Goal: Information Seeking & Learning: Learn about a topic

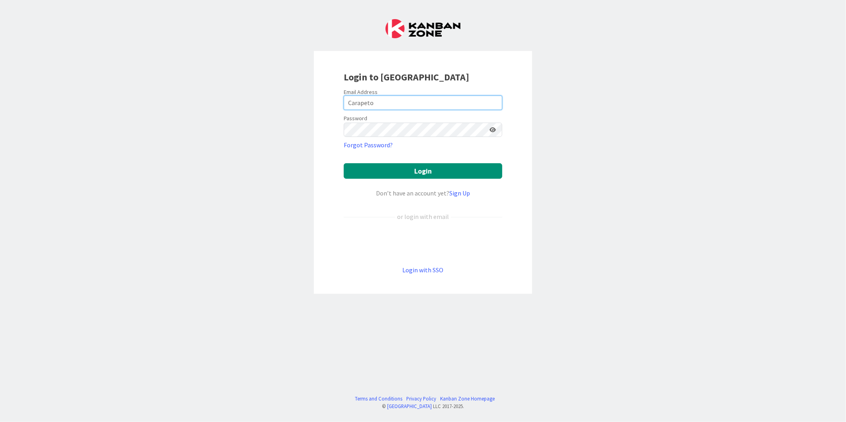
click at [388, 103] on input "Carapeto" at bounding box center [423, 103] width 159 height 14
type input "[EMAIL_ADDRESS][DOMAIN_NAME]"
click at [344, 163] on button "Login" at bounding box center [423, 171] width 159 height 16
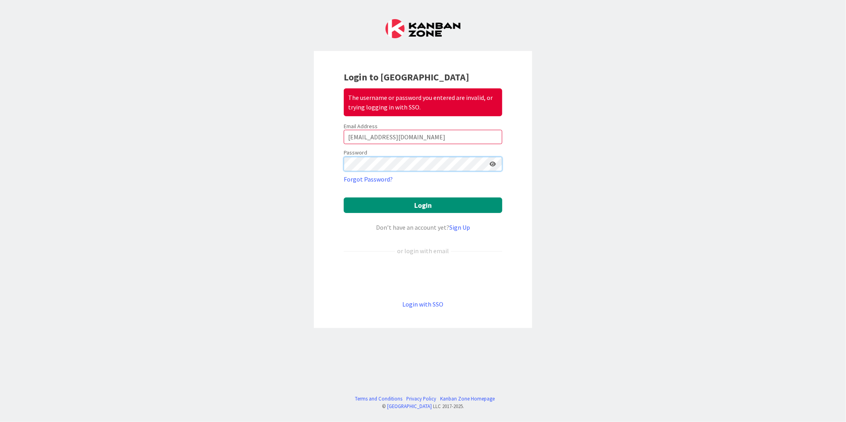
click at [344, 198] on button "Login" at bounding box center [423, 206] width 159 height 16
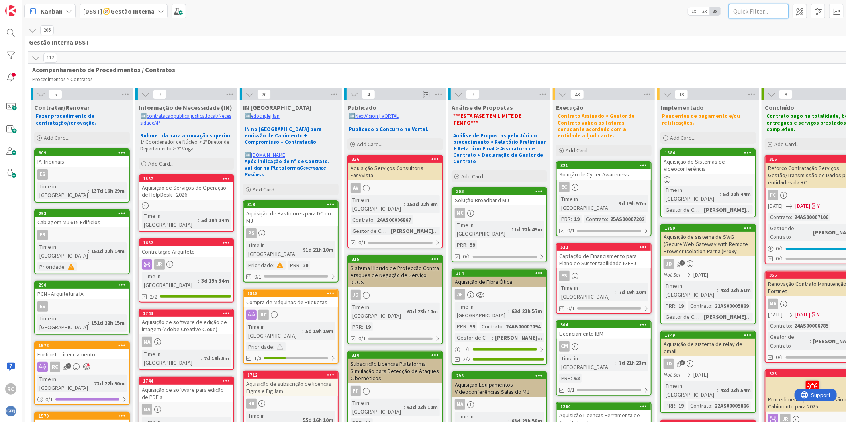
click at [750, 11] on input "text" at bounding box center [759, 11] width 60 height 14
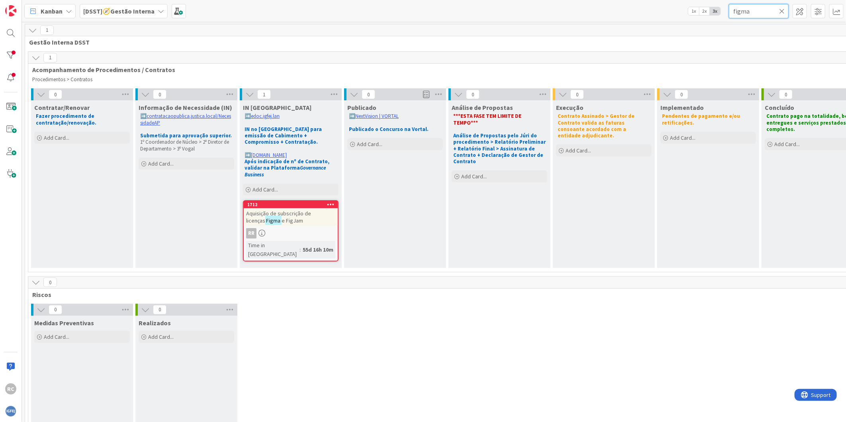
type input "figma"
click at [300, 210] on span "Aquisição de subscrição de licenças" at bounding box center [278, 217] width 65 height 14
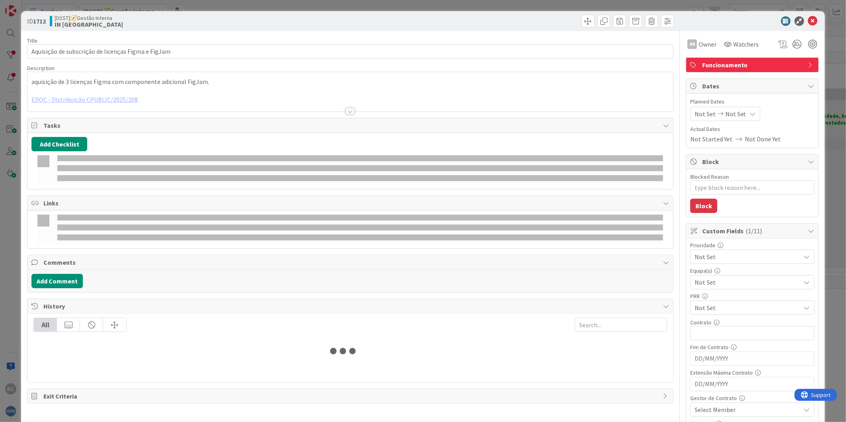
type textarea "x"
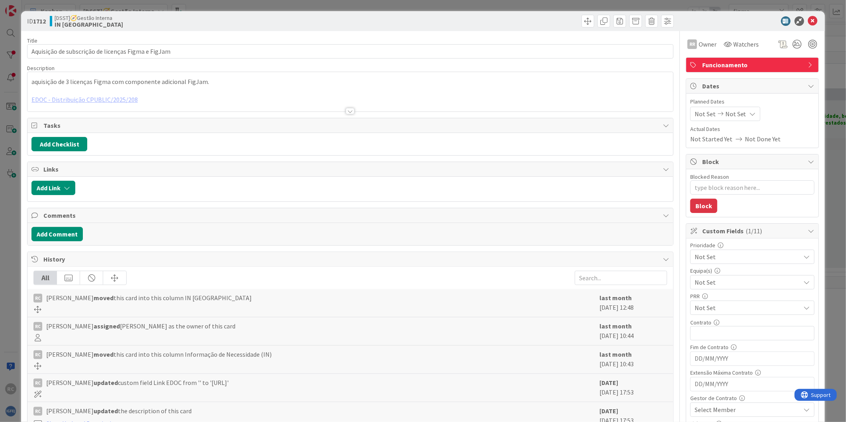
click at [111, 98] on div at bounding box center [350, 101] width 646 height 20
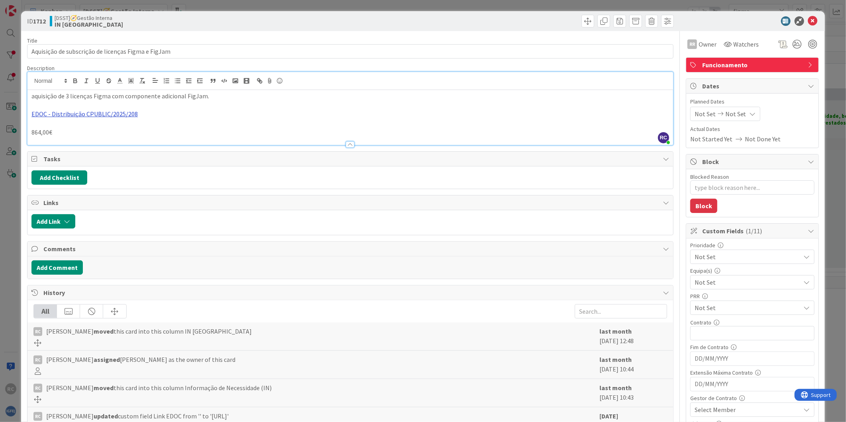
click at [89, 114] on link "EDOC - Distribuição CPUBLIC/2025/208" at bounding box center [84, 114] width 106 height 8
click at [49, 129] on link "[URL]" at bounding box center [41, 130] width 13 height 10
click at [808, 21] on icon at bounding box center [813, 21] width 10 height 10
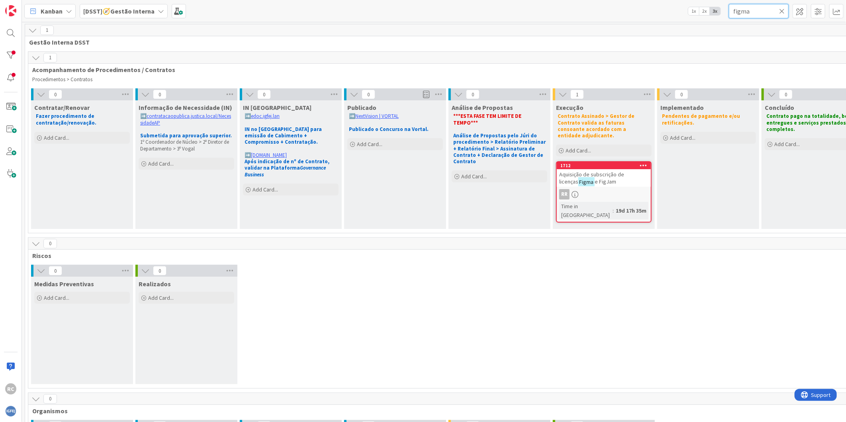
click at [760, 12] on input "figma" at bounding box center [759, 11] width 60 height 14
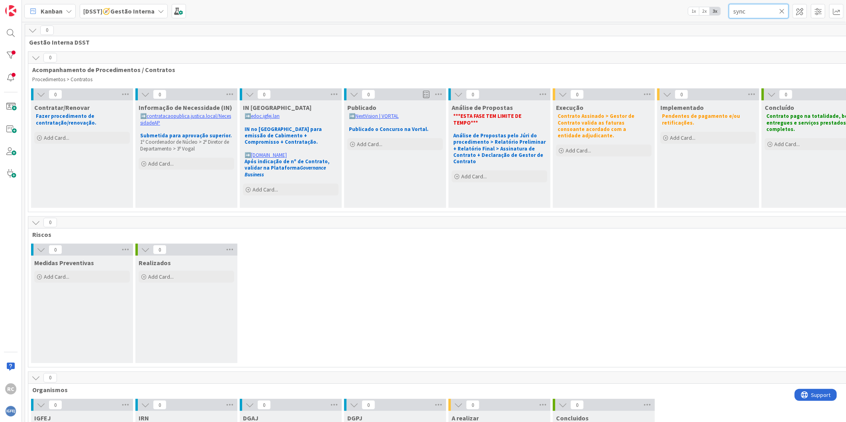
click at [755, 10] on input "sync" at bounding box center [759, 11] width 60 height 14
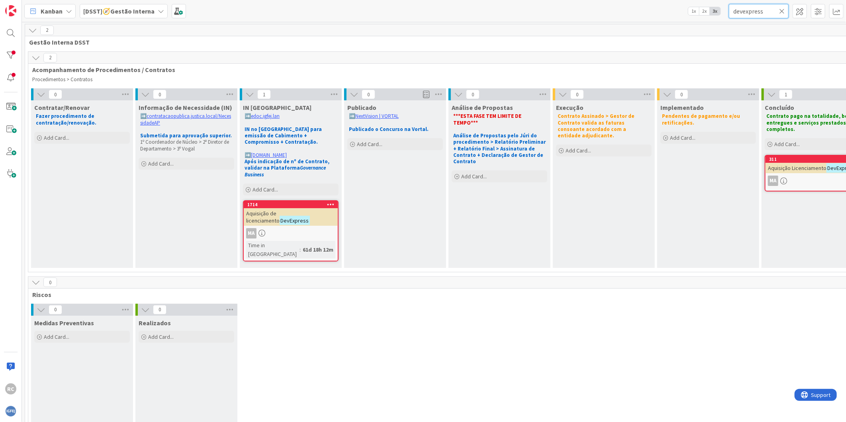
type input "devexpress"
click at [279, 216] on div "Aquisição de licenciamento DevExpress" at bounding box center [291, 217] width 94 height 18
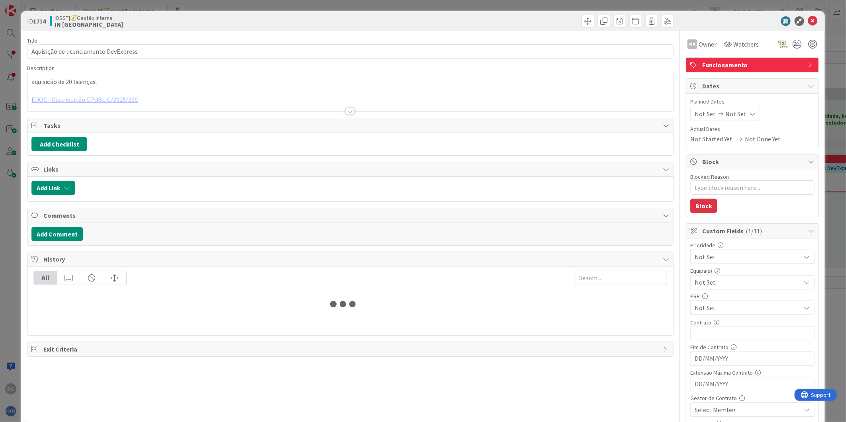
type textarea "x"
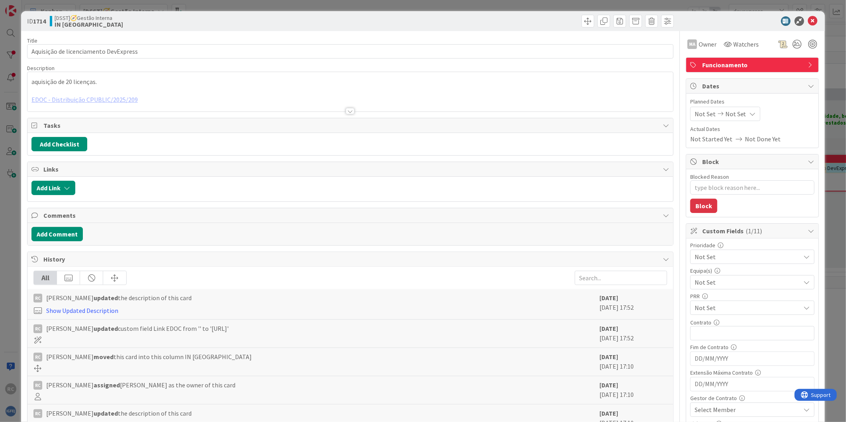
click at [88, 97] on div at bounding box center [350, 101] width 646 height 20
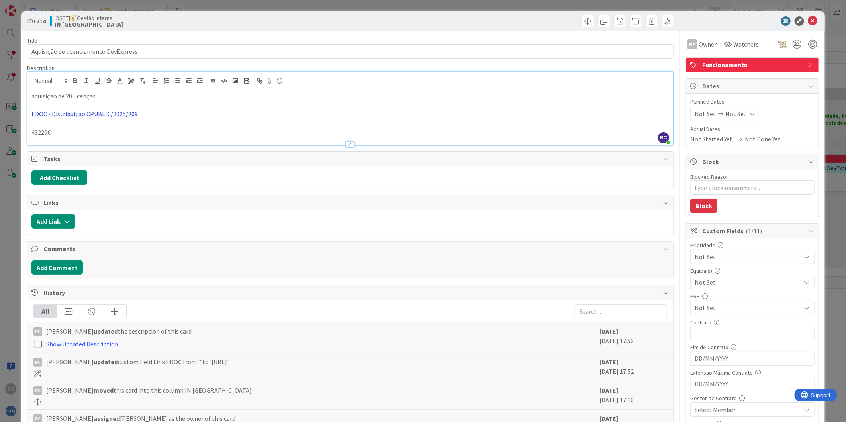
click at [79, 112] on link "EDOC - Distribuição CPUBLIC/2025/209" at bounding box center [84, 114] width 106 height 8
click at [49, 129] on link "[URL]" at bounding box center [41, 130] width 13 height 10
click at [808, 21] on icon at bounding box center [813, 21] width 10 height 10
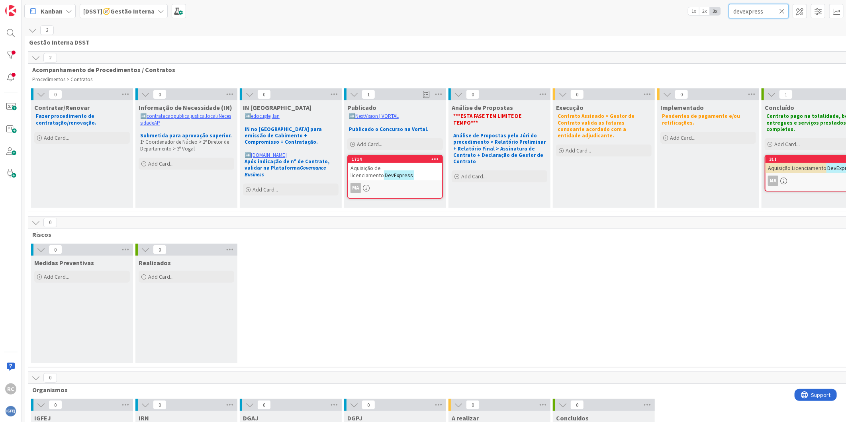
click at [747, 12] on input "devexpress" at bounding box center [759, 11] width 60 height 14
click at [782, 11] on icon at bounding box center [782, 11] width 6 height 7
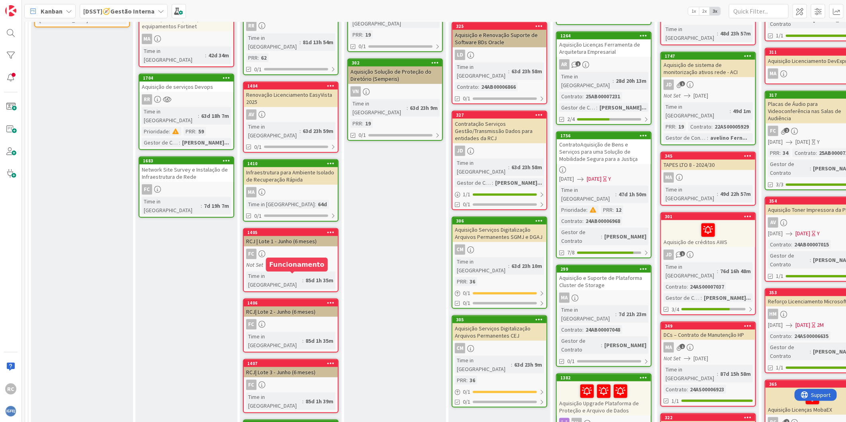
scroll to position [443, 0]
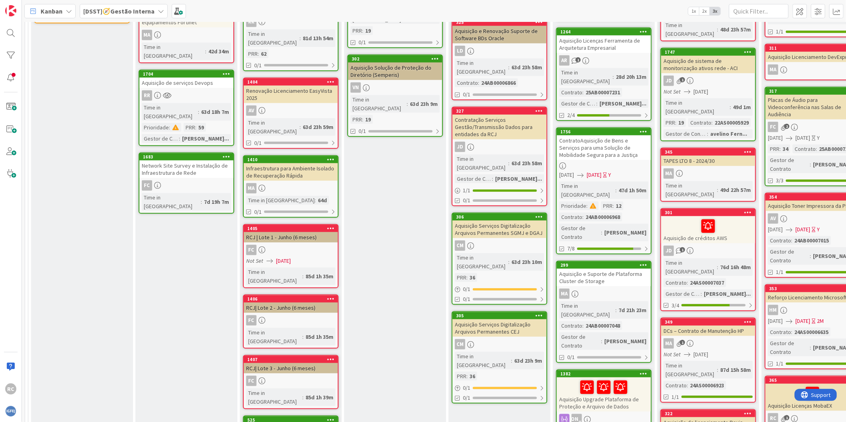
click at [289, 224] on link "1405 RCJ | Lote 1 - Junho (6 meses) FC Not Set [DATE] Time in [GEOGRAPHIC_DATA]…" at bounding box center [291, 256] width 96 height 64
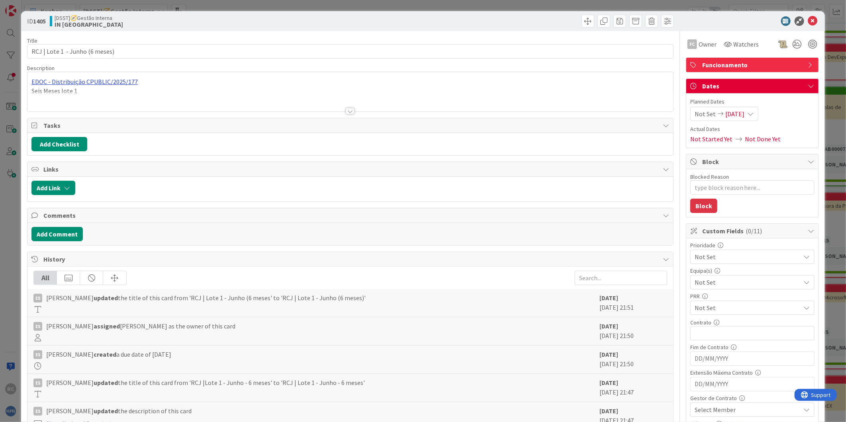
click at [96, 80] on div "EDOC - Distribuição CPUBLIC/2025/177 Seis Meses lote 1" at bounding box center [350, 91] width 646 height 39
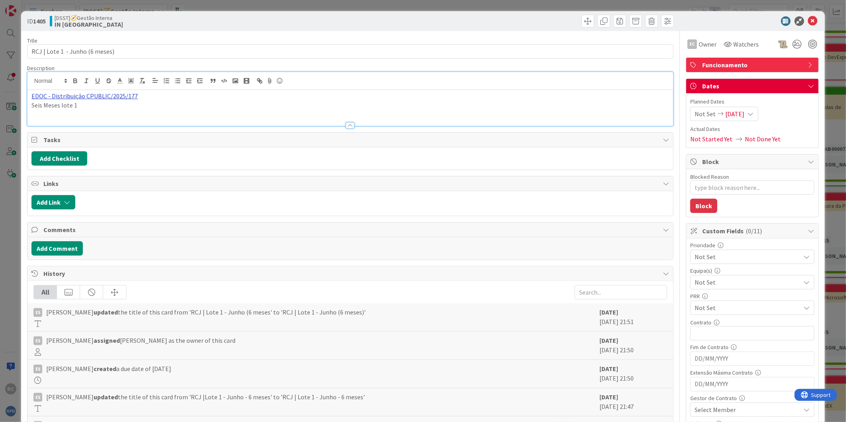
click at [96, 95] on link "EDOC - Distribuição CPUBLIC/2025/177" at bounding box center [84, 96] width 106 height 8
click at [106, 96] on link "EDOC - Distribuição CPUBLIC/2025/177" at bounding box center [84, 96] width 106 height 8
click at [65, 108] on link "[URL][DATE]" at bounding box center [49, 111] width 29 height 10
click at [808, 19] on icon at bounding box center [813, 21] width 10 height 10
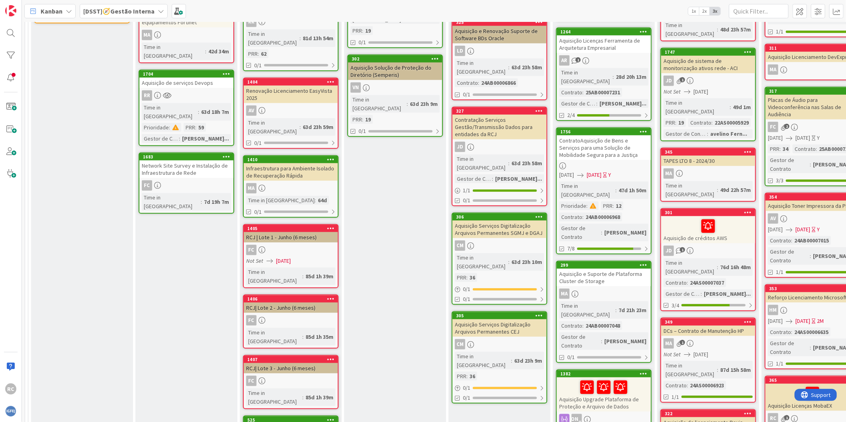
click at [286, 303] on div "RCJ| Lote 2 - Junho (6 meses)" at bounding box center [291, 308] width 94 height 10
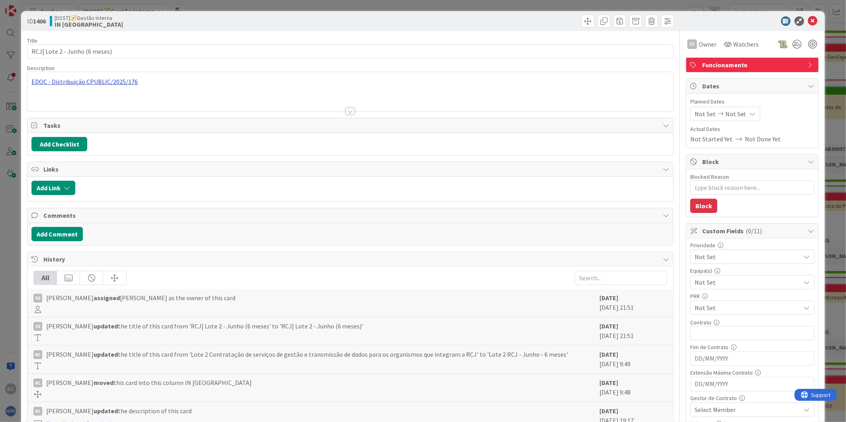
click at [114, 80] on div "EDOC - Distribuição CPUBLIC/2025/176 Seis Meses lote 2" at bounding box center [350, 91] width 646 height 39
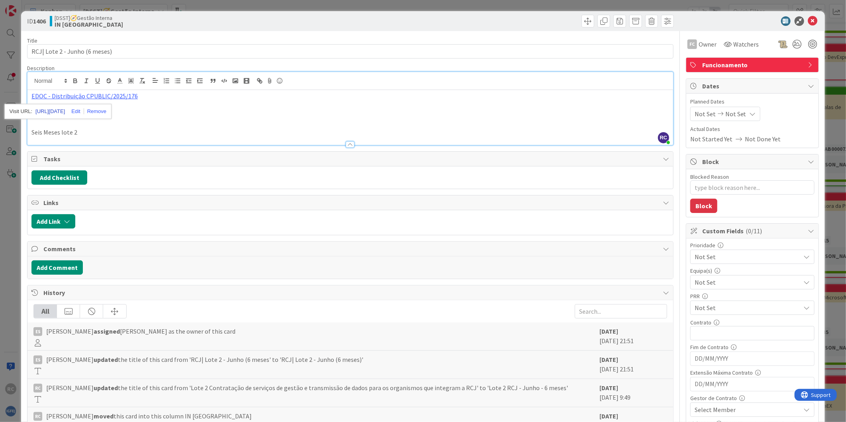
click at [65, 112] on link "[URL][DATE]" at bounding box center [49, 111] width 29 height 10
click at [810, 19] on icon at bounding box center [813, 21] width 10 height 10
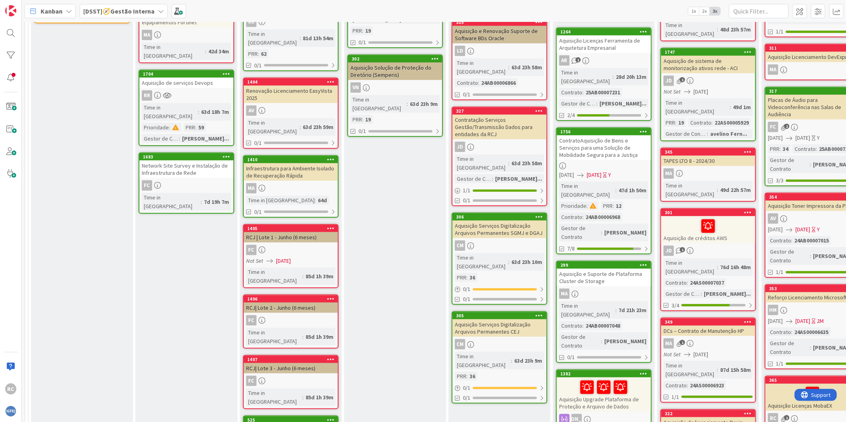
click at [292, 355] on link "1407 RCJ| Lote 3 - Junho (6 meses) FC Time in [GEOGRAPHIC_DATA] : 85d 1h 39m" at bounding box center [291, 382] width 96 height 54
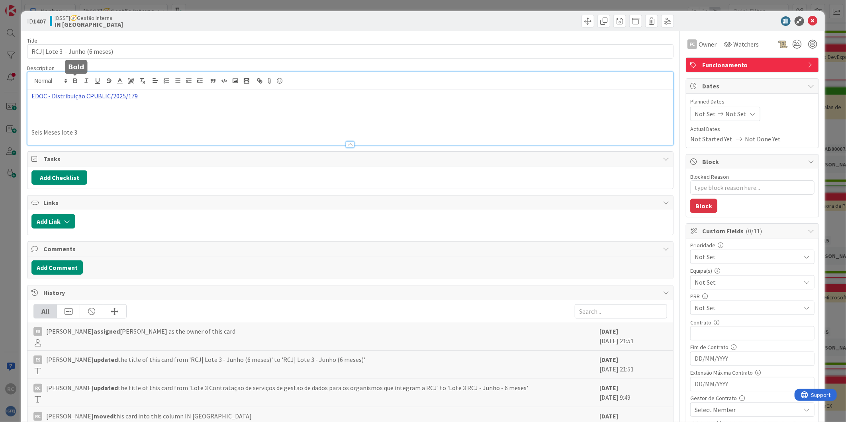
click at [76, 81] on div "EDOC - Distribuição CPUBLIC/2025/179 Seis Meses lote 3" at bounding box center [350, 108] width 646 height 73
click at [49, 111] on link "[URL]" at bounding box center [41, 111] width 13 height 10
click at [808, 19] on icon at bounding box center [813, 21] width 10 height 10
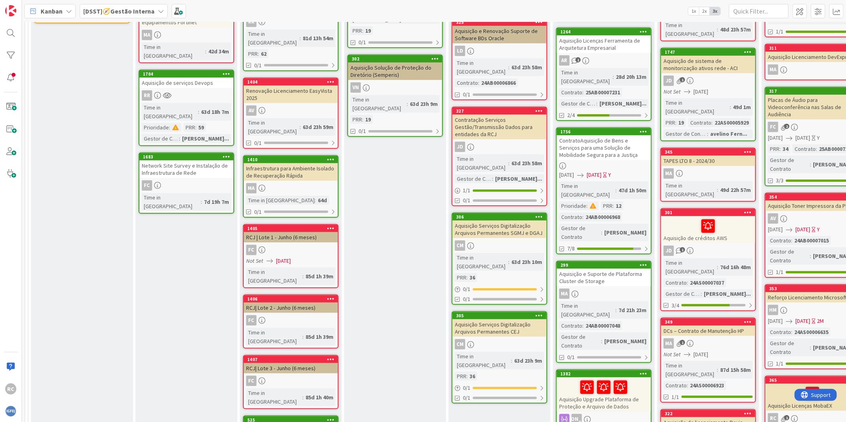
click at [307, 245] on div "FC" at bounding box center [291, 250] width 94 height 10
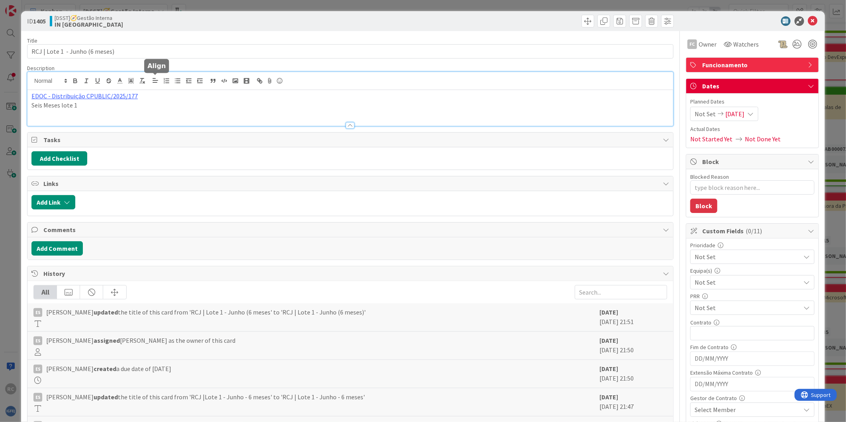
click at [154, 85] on div "EDOC - Distribuição CPUBLIC/2025/177 Seis Meses lote 1" at bounding box center [350, 99] width 646 height 54
drag, startPoint x: 154, startPoint y: 92, endPoint x: 10, endPoint y: 93, distance: 143.4
click at [10, 93] on div "ID 1405 [DSST]🧭Gestão Interna IN [GEOGRAPHIC_DATA] Title 31 / 128 RCJ | Lote 1 …" at bounding box center [423, 211] width 846 height 422
copy link "EDOC - Distribuição CPUBLIC/2025/177"
click at [808, 21] on icon at bounding box center [813, 21] width 10 height 10
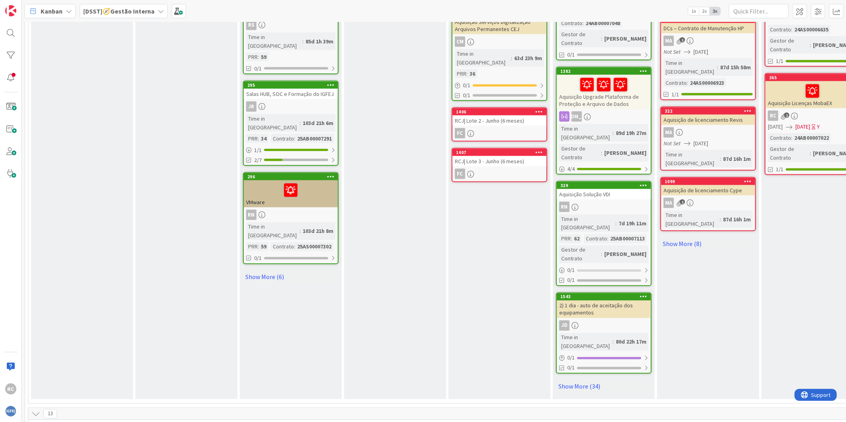
scroll to position [664, 0]
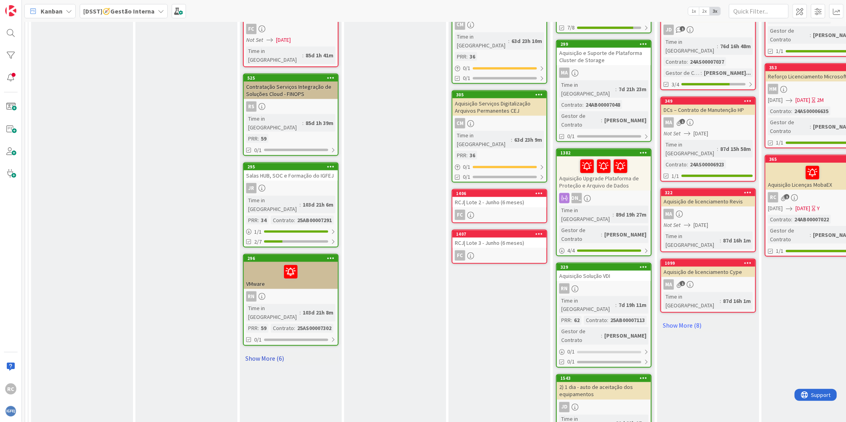
click at [265, 353] on link "Show More (6)" at bounding box center [291, 359] width 96 height 13
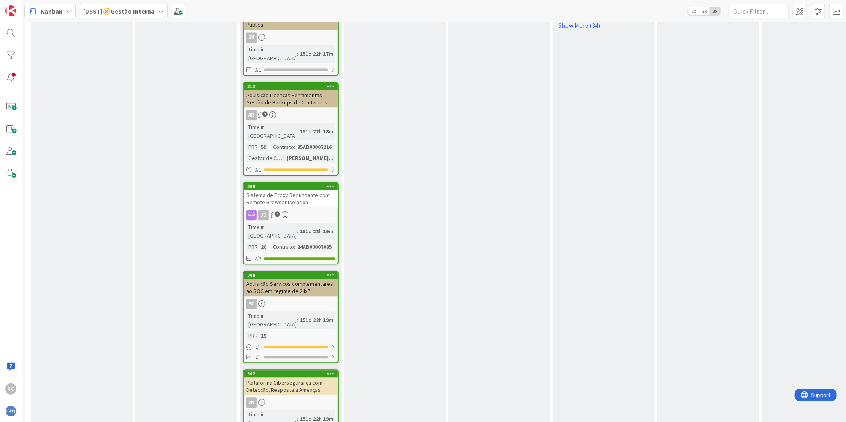
scroll to position [1106, 0]
click at [295, 378] on div "Plataforma Cibersegurança com Detecção/Resposta a Ameaças" at bounding box center [291, 387] width 94 height 18
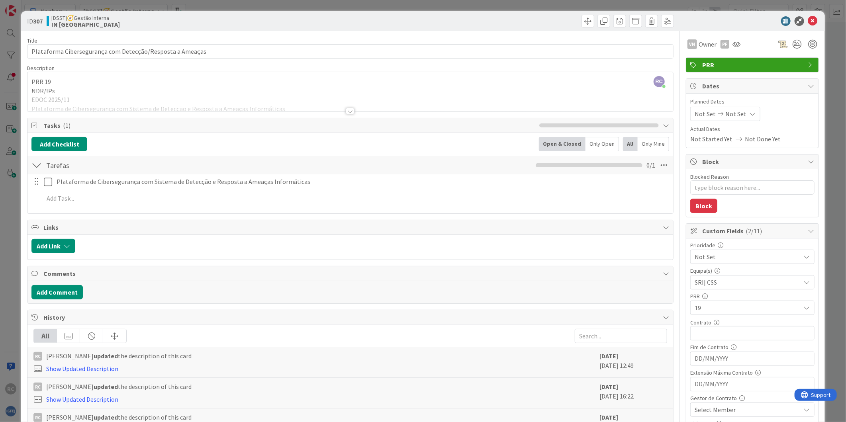
click at [173, 93] on div at bounding box center [350, 101] width 646 height 20
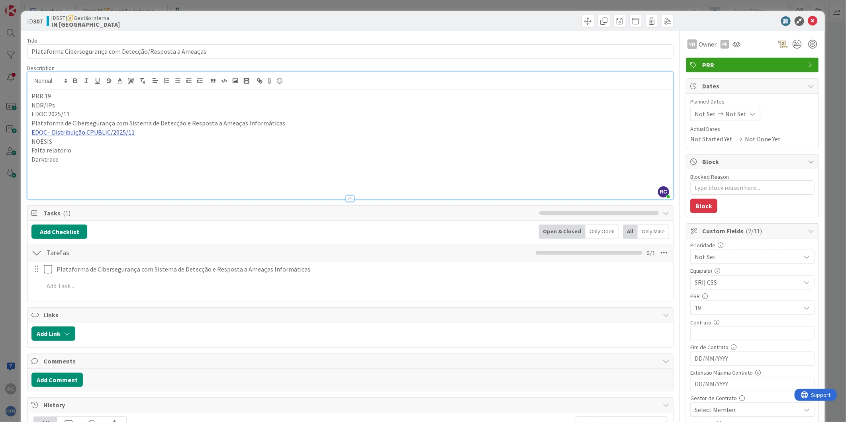
click at [90, 133] on link "EDOC - Distribuição CPUBLIC/2025/11" at bounding box center [82, 132] width 103 height 8
click at [47, 149] on link "[URL]" at bounding box center [40, 148] width 13 height 10
click at [808, 20] on icon at bounding box center [813, 21] width 10 height 10
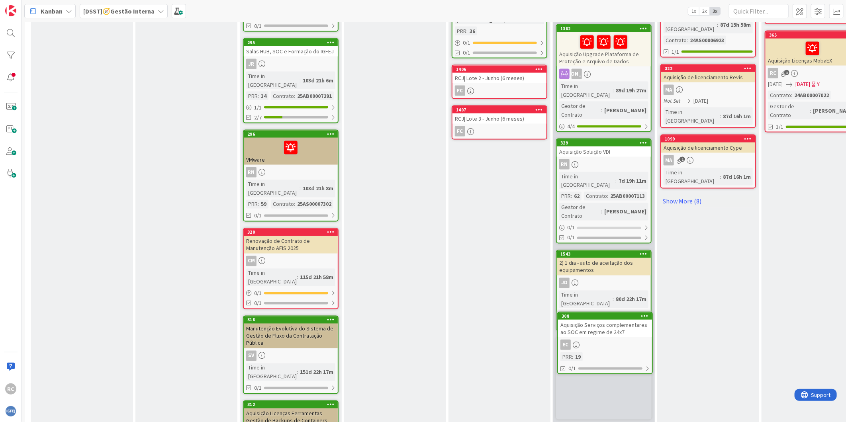
scroll to position [791, 0]
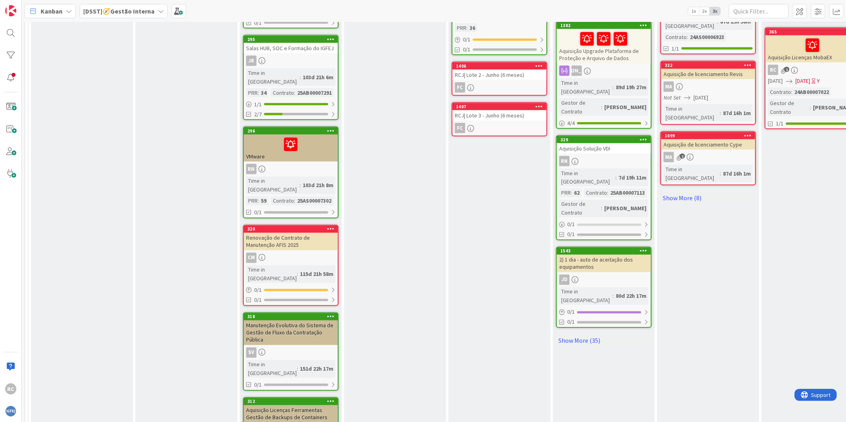
click at [289, 406] on div "Aquisição Licenças Ferramentas Gestão de Backups de Containers" at bounding box center [291, 415] width 94 height 18
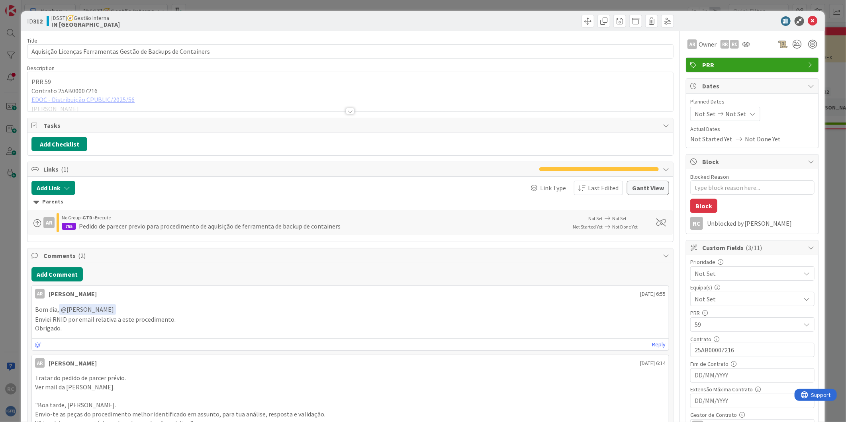
click at [98, 99] on div at bounding box center [350, 101] width 646 height 20
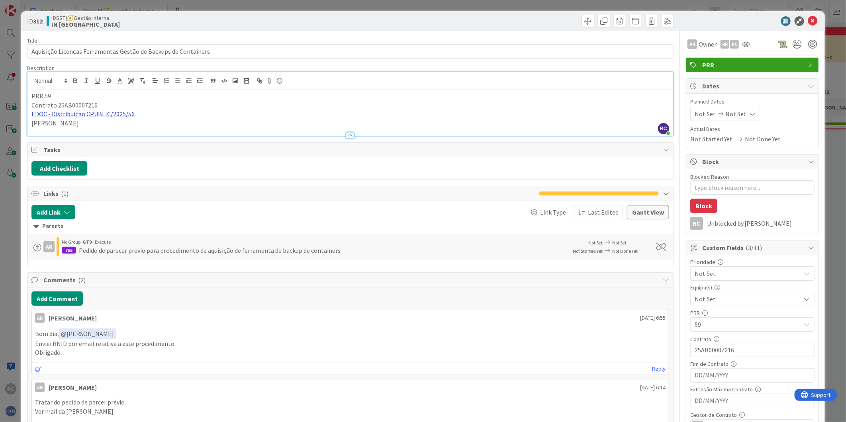
click at [104, 112] on link "EDOC - Distribuição CPUBLIC/2025/56" at bounding box center [82, 114] width 103 height 8
click at [47, 130] on link "[URL]" at bounding box center [40, 130] width 13 height 10
click at [810, 19] on icon at bounding box center [813, 21] width 10 height 10
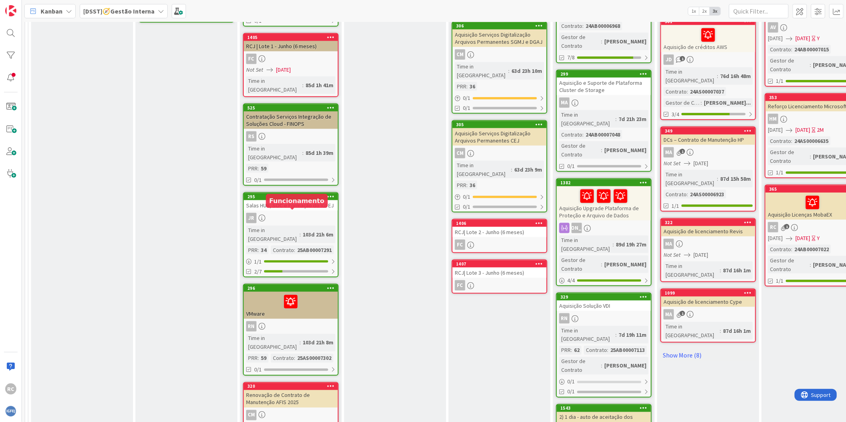
scroll to position [614, 0]
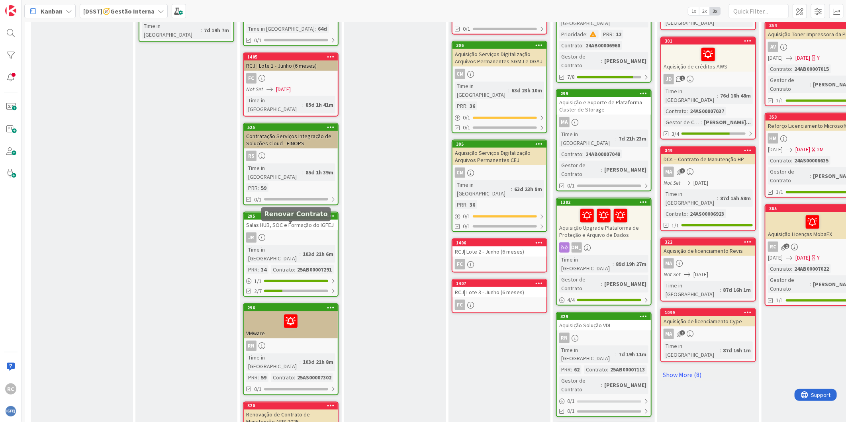
click at [294, 341] on div "RN" at bounding box center [291, 346] width 94 height 10
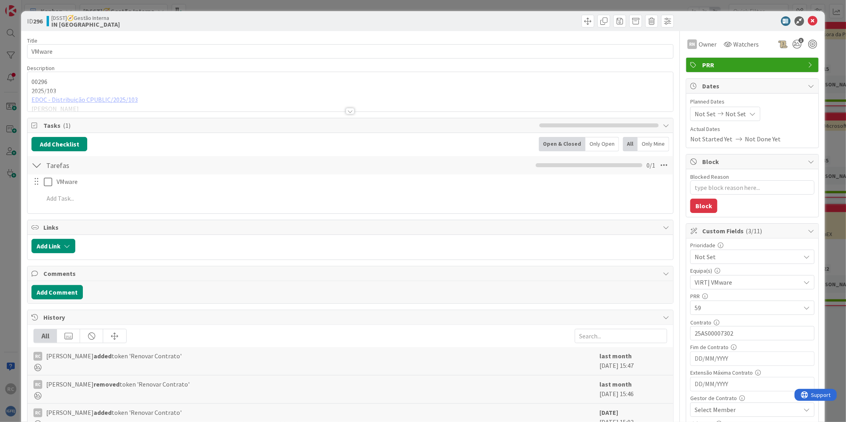
click at [88, 100] on div at bounding box center [350, 101] width 646 height 20
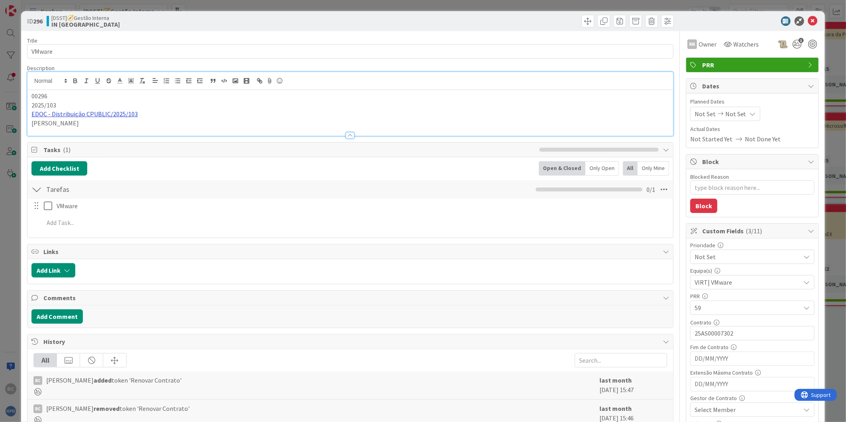
click at [91, 114] on link "EDOC - Distribuição CPUBLIC/2025/103" at bounding box center [84, 114] width 106 height 8
click at [49, 130] on link "[URL]" at bounding box center [41, 130] width 13 height 10
click at [808, 22] on icon at bounding box center [813, 21] width 10 height 10
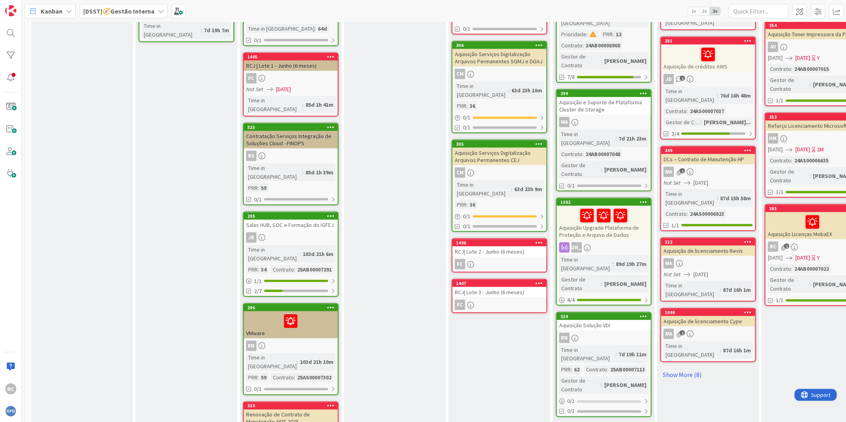
click at [287, 220] on div "Salas HUB, SOC e Formação do IGFEJ" at bounding box center [291, 225] width 94 height 10
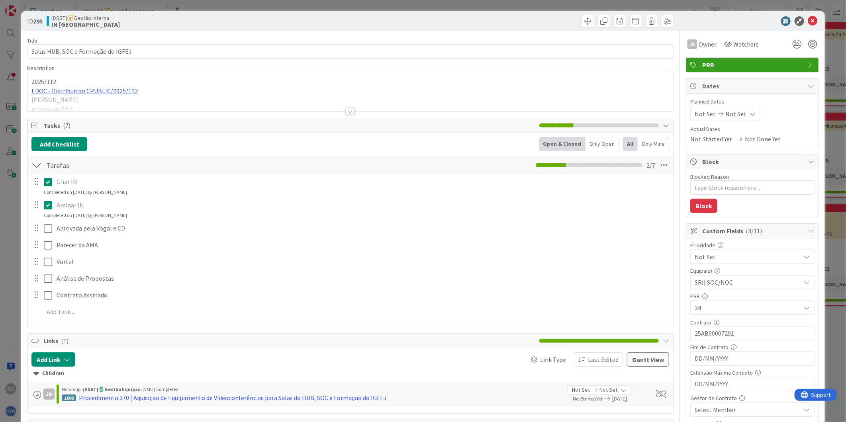
click at [93, 90] on div "2025/112 EDOC - Distribuição CPUBLIC/2025/112 Ana Dimas propostas 22/7" at bounding box center [350, 94] width 646 height 36
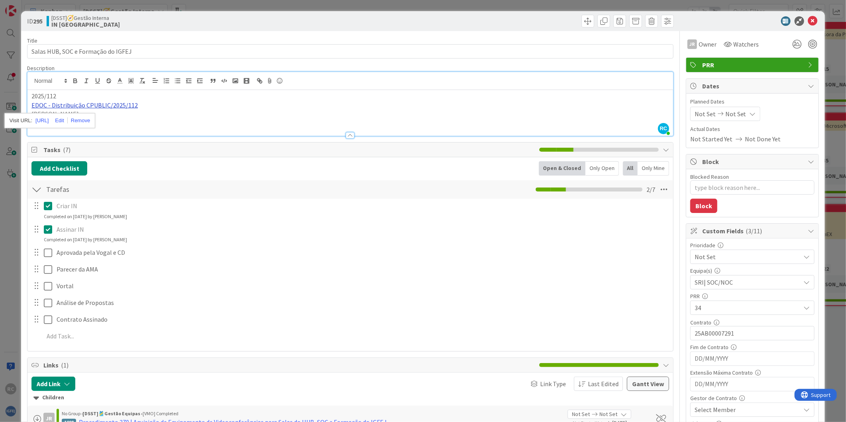
click at [99, 106] on link "EDOC - Distribuição CPUBLIC/2025/112" at bounding box center [84, 105] width 106 height 8
click at [49, 117] on link "[URL]" at bounding box center [41, 121] width 13 height 10
click at [809, 20] on icon at bounding box center [813, 21] width 10 height 10
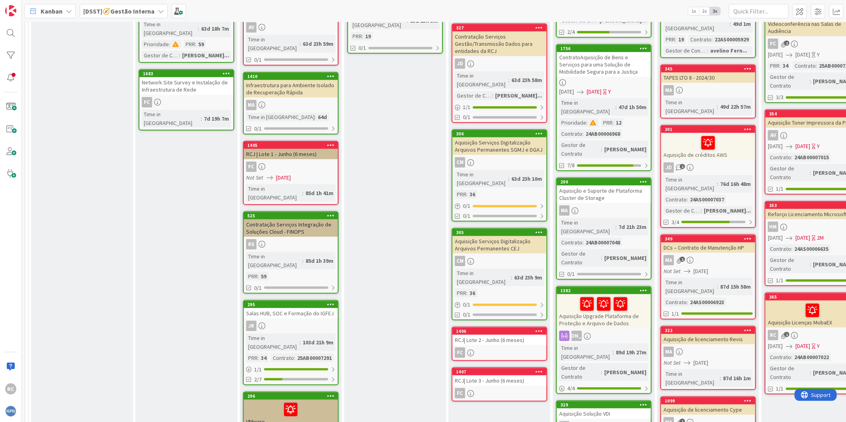
click at [284, 239] on div "RS" at bounding box center [291, 244] width 94 height 10
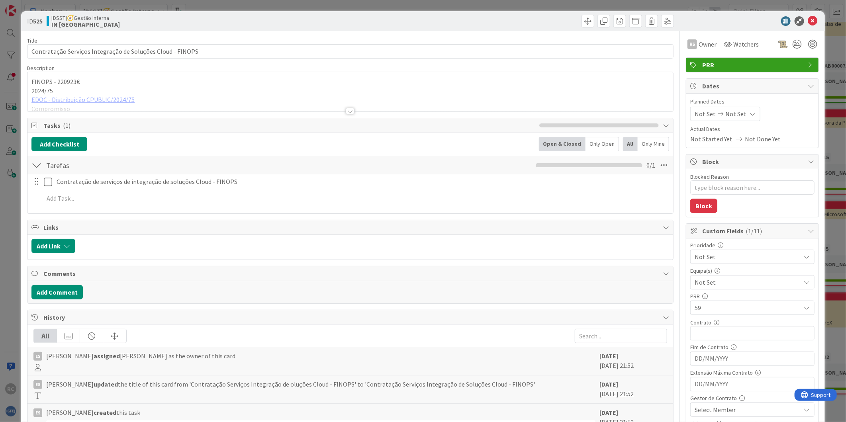
click at [76, 100] on div at bounding box center [350, 101] width 646 height 20
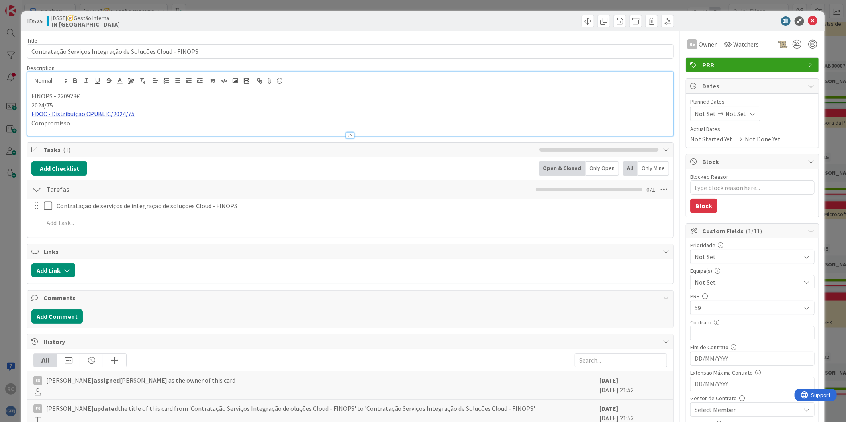
click at [75, 114] on link "EDOC - Distribuição CPUBLIC/2024/75" at bounding box center [82, 114] width 103 height 8
click at [47, 126] on link "[URL]" at bounding box center [40, 130] width 13 height 10
click at [811, 18] on icon at bounding box center [813, 21] width 10 height 10
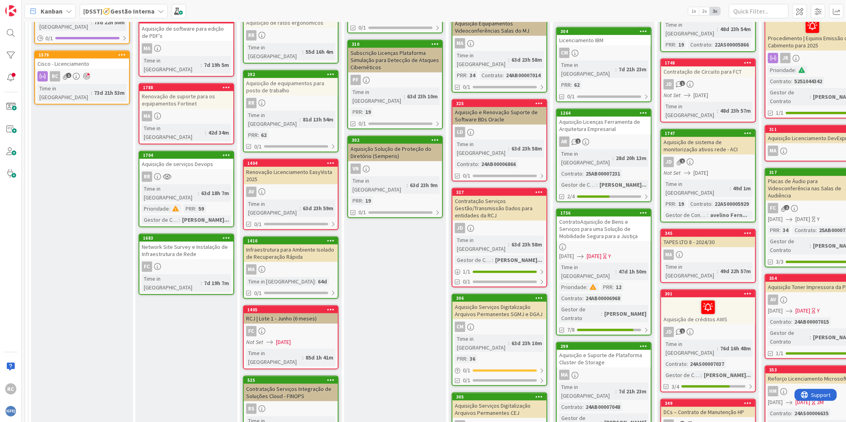
scroll to position [349, 0]
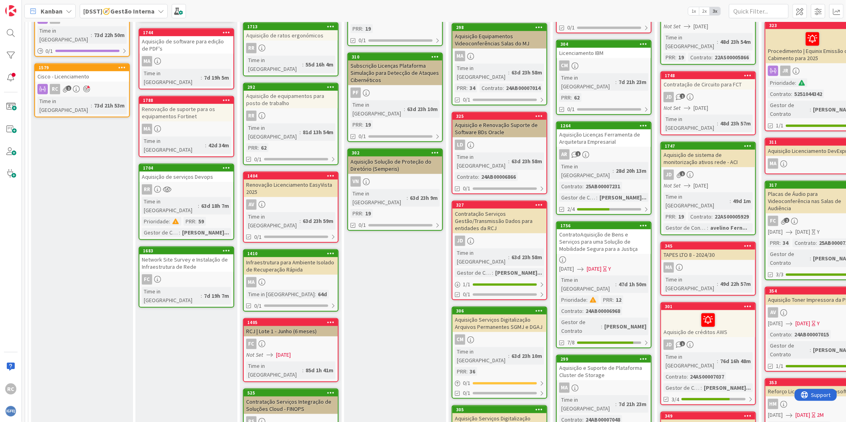
click at [302, 257] on div "Infraestrutura para Ambiente Isolado de Recuperação Rápida" at bounding box center [291, 266] width 94 height 18
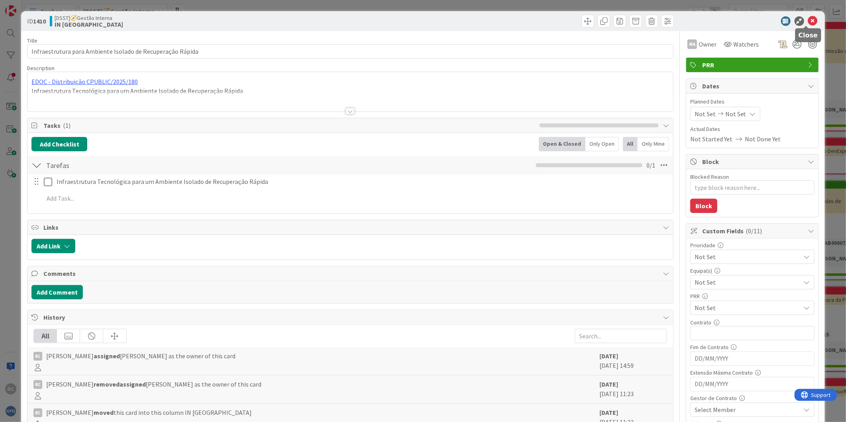
drag, startPoint x: 810, startPoint y: 21, endPoint x: 793, endPoint y: 25, distance: 17.3
click at [810, 21] on icon at bounding box center [813, 21] width 10 height 10
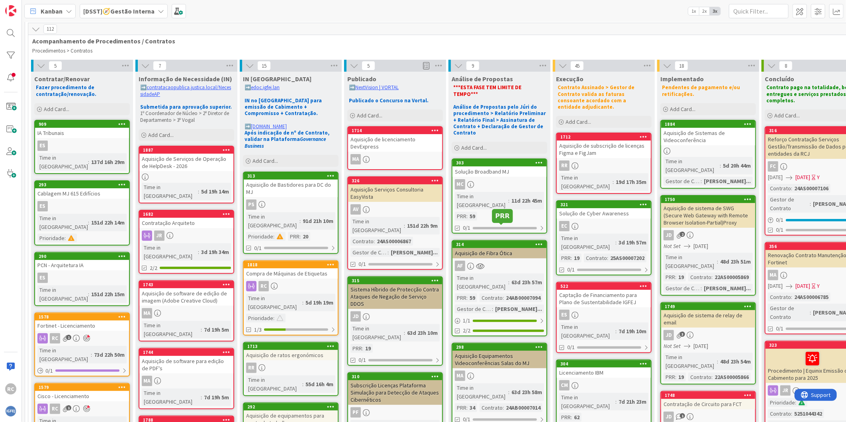
scroll to position [44, 0]
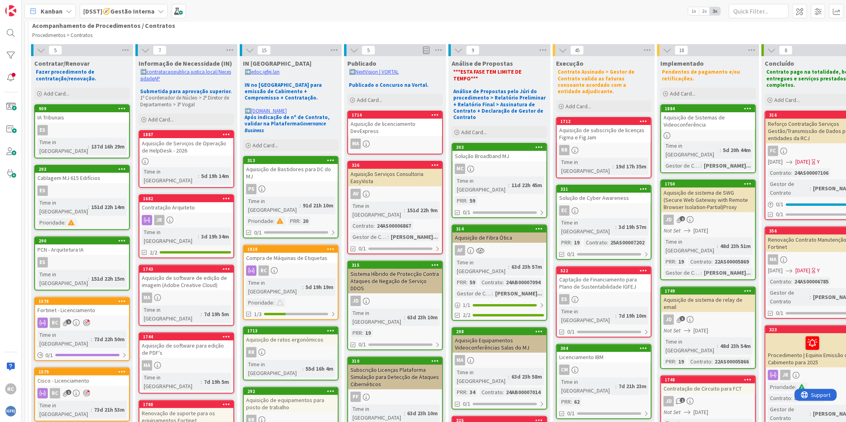
click at [393, 124] on div "Aquisição de licenciamento DevExpress" at bounding box center [395, 128] width 94 height 18
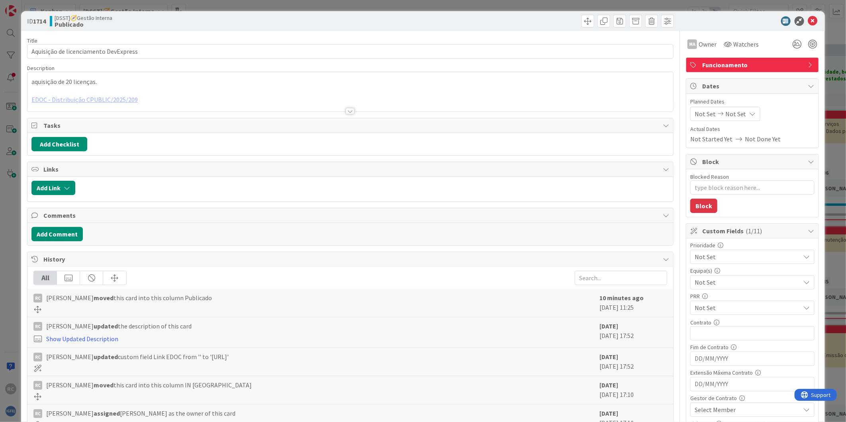
type textarea "x"
click at [92, 100] on div at bounding box center [350, 101] width 646 height 20
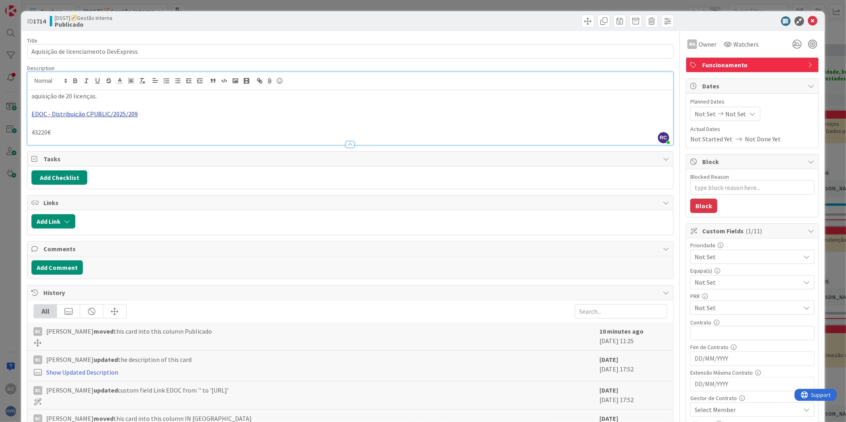
click at [113, 116] on link "EDOC - Distribuição CPUBLIC/2025/209" at bounding box center [84, 114] width 106 height 8
click at [49, 129] on link "[URL]" at bounding box center [41, 130] width 13 height 10
click at [173, 132] on p "43220€" at bounding box center [350, 132] width 638 height 9
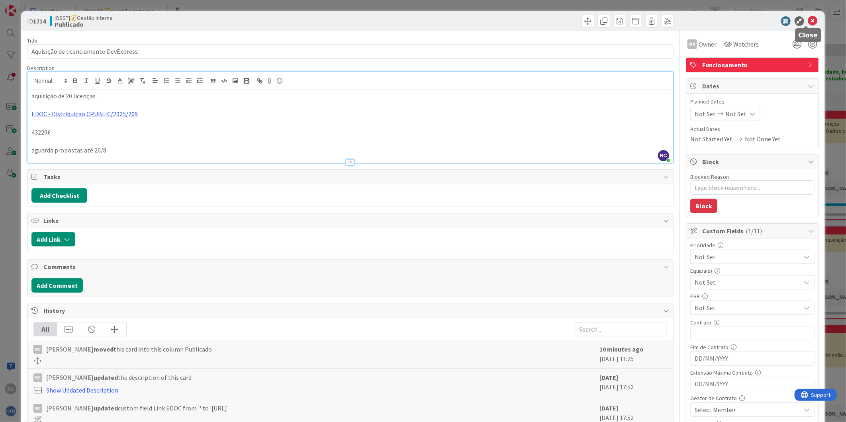
click at [808, 21] on icon at bounding box center [813, 21] width 10 height 10
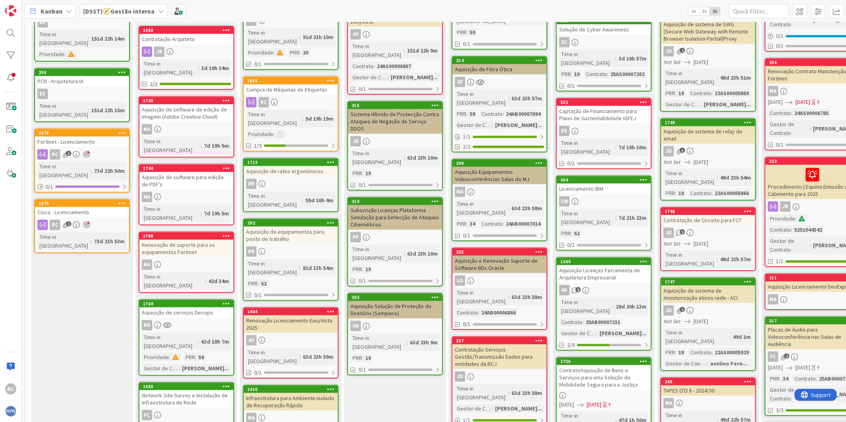
scroll to position [221, 0]
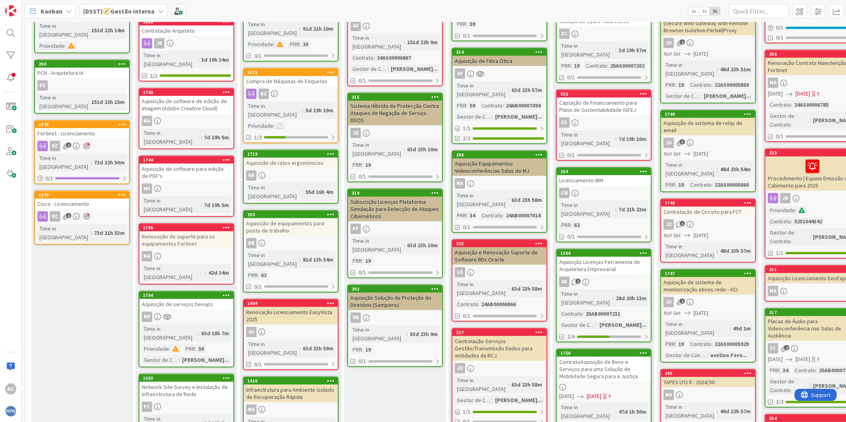
click at [405, 197] on div "Subscrição Licenças Plataforma Simulação para Detecção de Ataques Cibernéticos" at bounding box center [395, 209] width 94 height 25
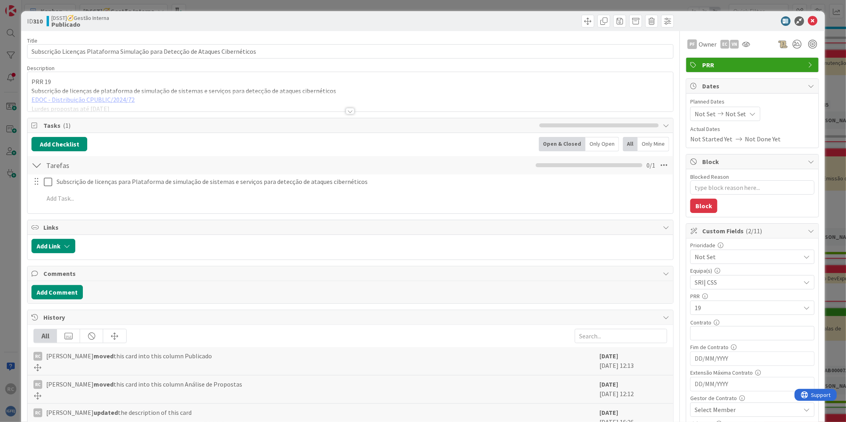
click at [91, 97] on div at bounding box center [350, 101] width 646 height 20
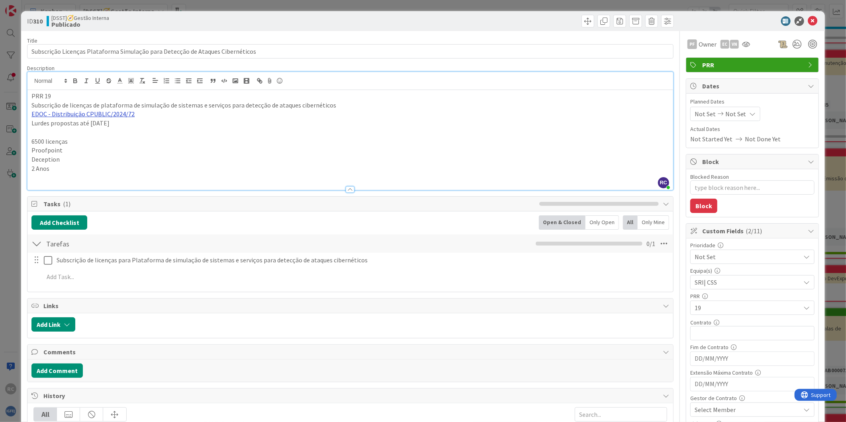
click at [104, 114] on link "EDOC - Distribuição CPUBLIC/2024/72" at bounding box center [82, 114] width 103 height 8
click at [47, 127] on link "[URL]" at bounding box center [40, 130] width 13 height 10
click at [808, 17] on icon at bounding box center [813, 21] width 10 height 10
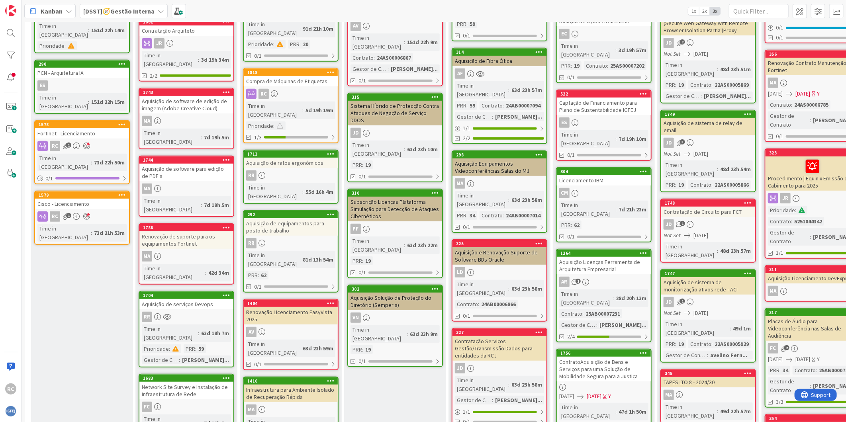
click at [397, 293] on div "Aquisição Solução de Proteção do Diretório (Semperis)" at bounding box center [395, 302] width 94 height 18
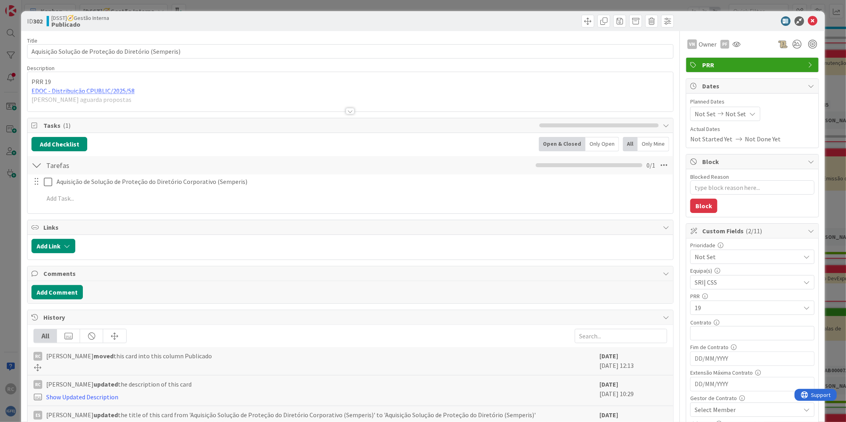
click at [80, 92] on div at bounding box center [350, 101] width 646 height 20
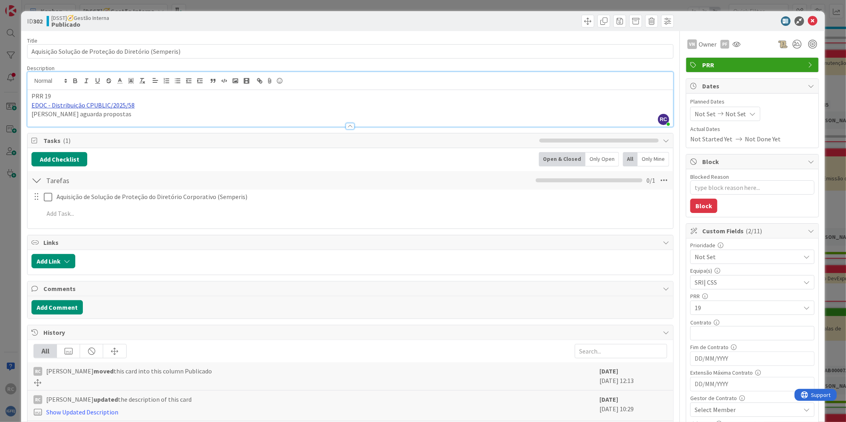
click at [88, 105] on link "EDOC - Distribuição CPUBLIC/2025/58" at bounding box center [82, 105] width 103 height 8
click at [47, 122] on link "[URL]" at bounding box center [40, 121] width 13 height 10
click at [808, 20] on icon at bounding box center [813, 21] width 10 height 10
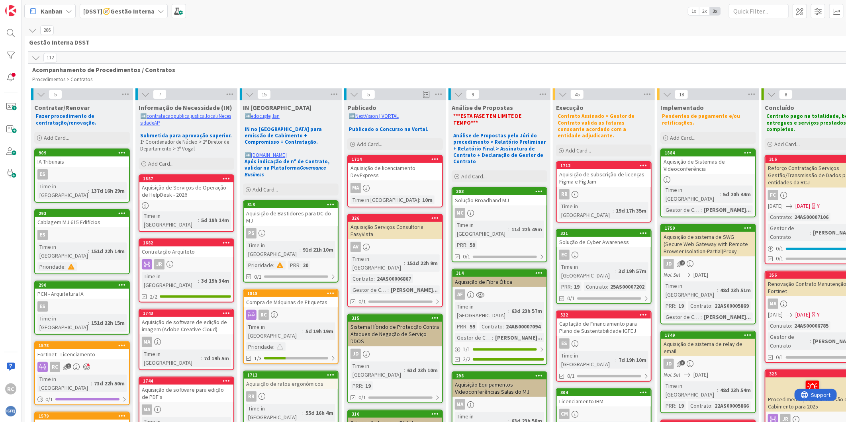
click at [500, 195] on div "Solução Broadband MJ" at bounding box center [500, 200] width 94 height 10
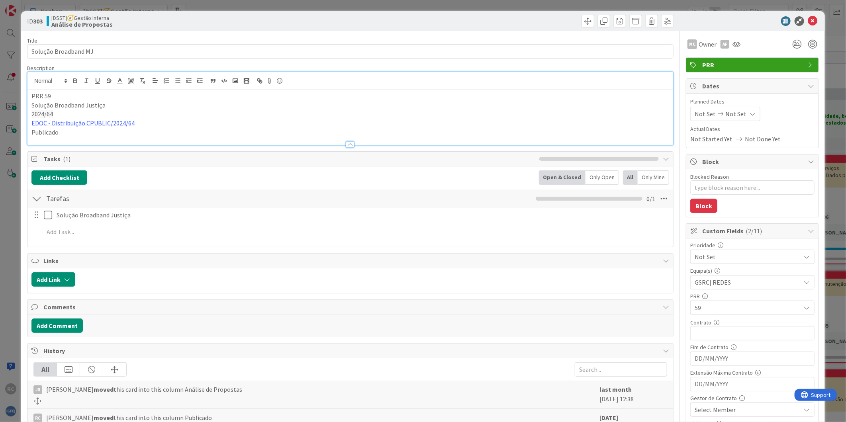
click at [147, 87] on div "PRR 59 Solução Broadband Justiça 2024/64 EDOC - Distribuição CPUBLIC/2024/64 Pu…" at bounding box center [350, 108] width 646 height 73
click at [104, 123] on link "EDOC - Distribuição CPUBLIC/2024/64" at bounding box center [82, 123] width 103 height 8
click at [47, 136] on link "[URL]" at bounding box center [40, 138] width 13 height 10
click at [810, 20] on icon at bounding box center [813, 21] width 10 height 10
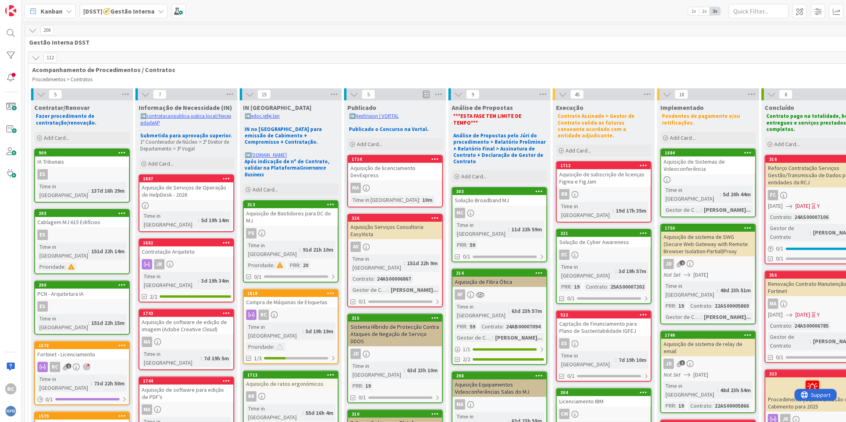
click at [499, 277] on div "Aquisição de Fibra Ótica" at bounding box center [500, 282] width 94 height 10
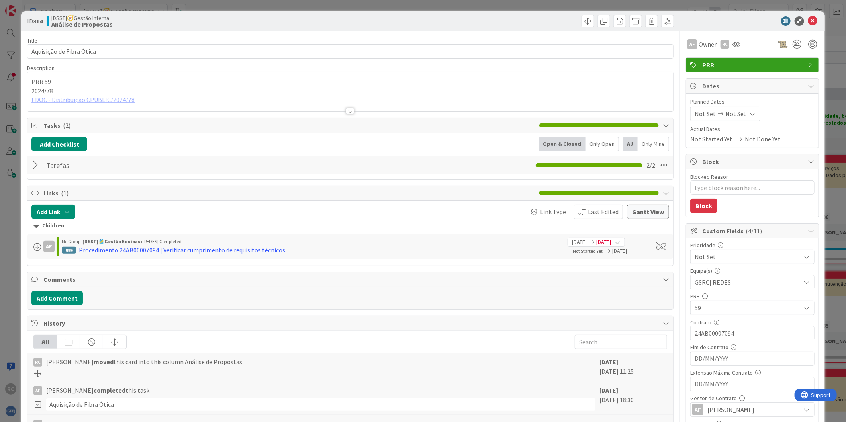
click at [106, 102] on div at bounding box center [350, 101] width 646 height 20
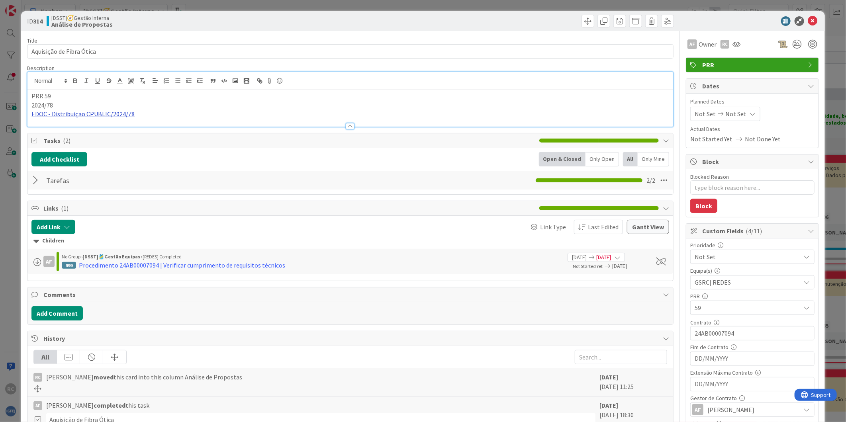
click at [108, 117] on link "EDOC - Distribuição CPUBLIC/2024/78" at bounding box center [82, 114] width 103 height 8
click at [47, 128] on link "[URL]" at bounding box center [40, 130] width 13 height 10
click at [809, 18] on icon at bounding box center [813, 21] width 10 height 10
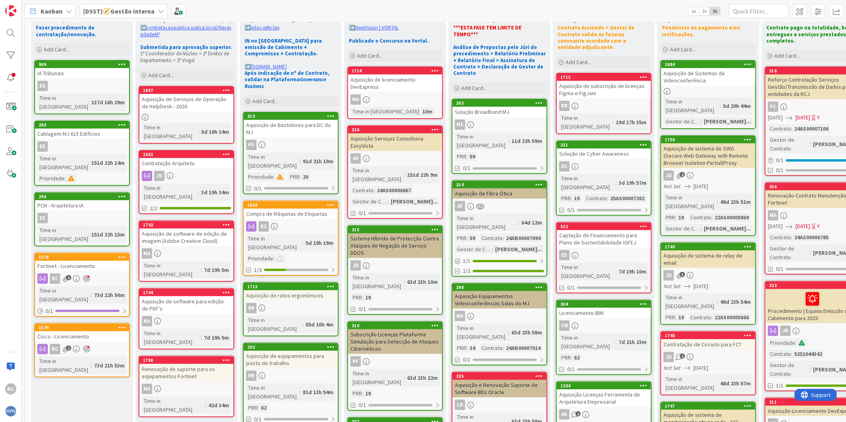
click at [490, 291] on div "Aquisição Equipamentos Videoconferências Salas do MJ" at bounding box center [500, 300] width 94 height 18
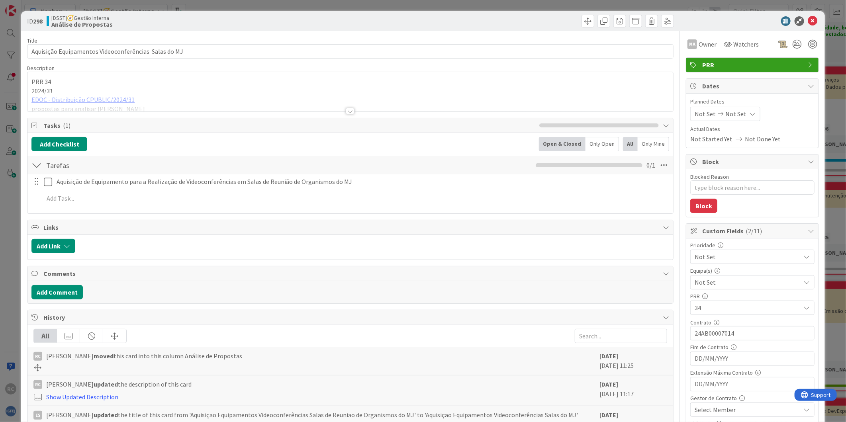
click at [93, 101] on div at bounding box center [350, 101] width 646 height 20
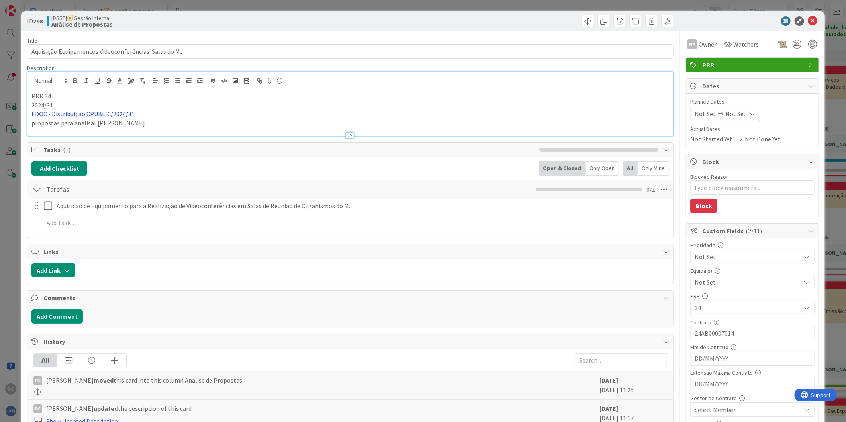
click at [105, 118] on link "EDOC - Distribuição CPUBLIC/2024/31" at bounding box center [82, 114] width 103 height 8
click at [47, 129] on link "[URL]" at bounding box center [40, 130] width 13 height 10
click at [808, 20] on icon at bounding box center [813, 21] width 10 height 10
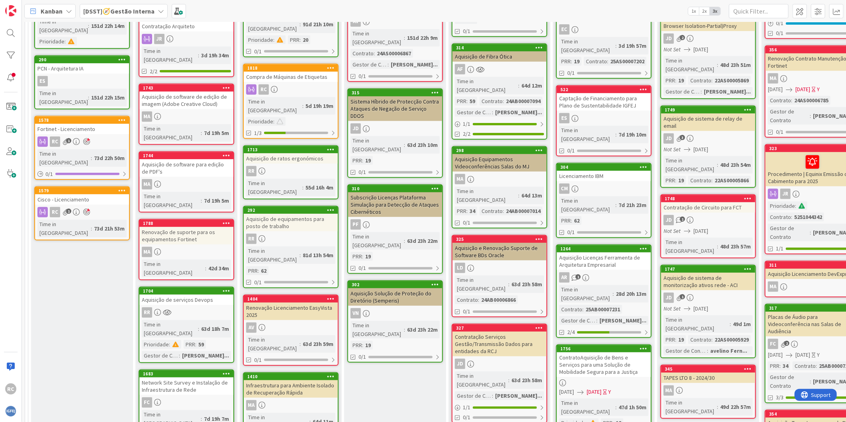
scroll to position [265, 0]
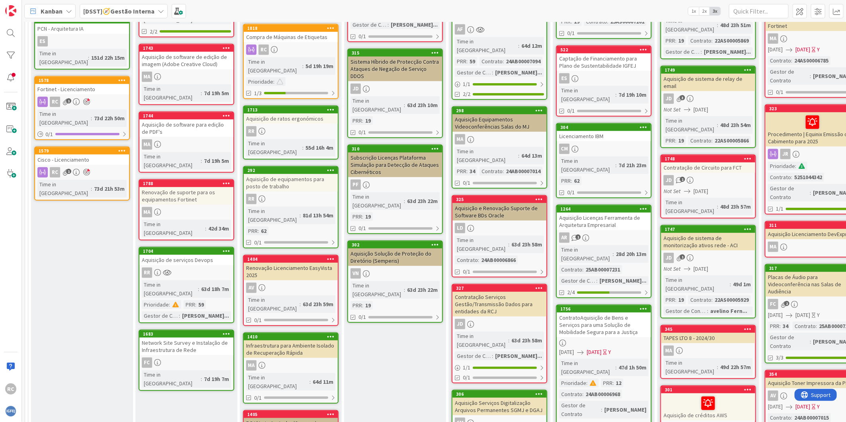
click at [500, 292] on div "Contratação Serviços Gestão/Transmissão Dados para entidades da RCJ" at bounding box center [500, 304] width 94 height 25
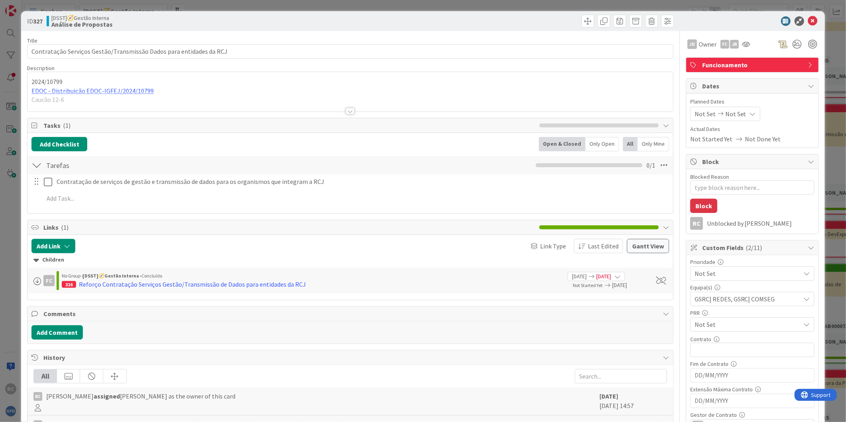
type textarea "x"
click at [84, 88] on div "2024/10799 EDOC - Distribuição EDOC-IGFEJ/2024/10799 [GEOGRAPHIC_DATA] 12-6" at bounding box center [350, 91] width 646 height 39
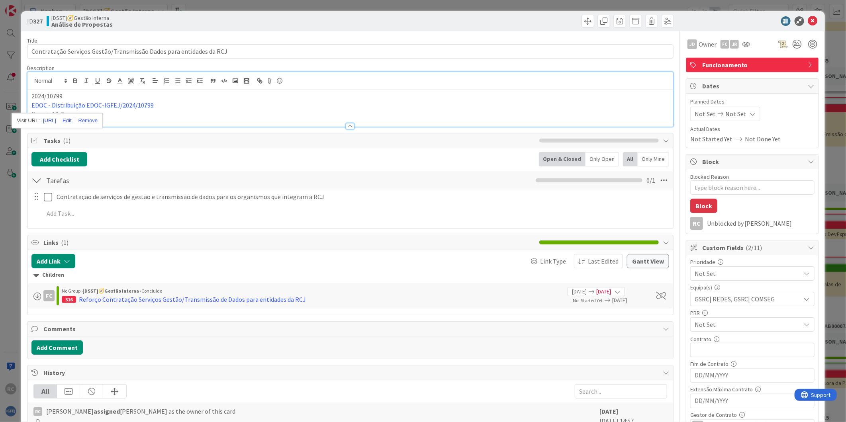
click at [56, 124] on link "[URL]" at bounding box center [49, 121] width 13 height 10
click at [808, 20] on icon at bounding box center [813, 21] width 10 height 10
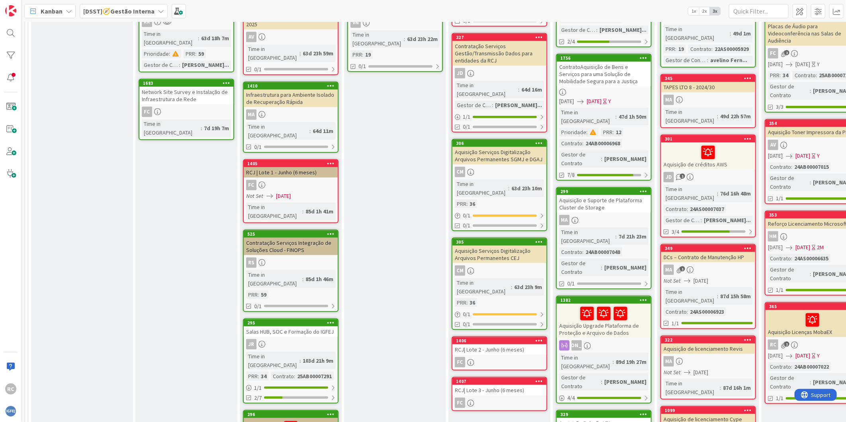
scroll to position [531, 0]
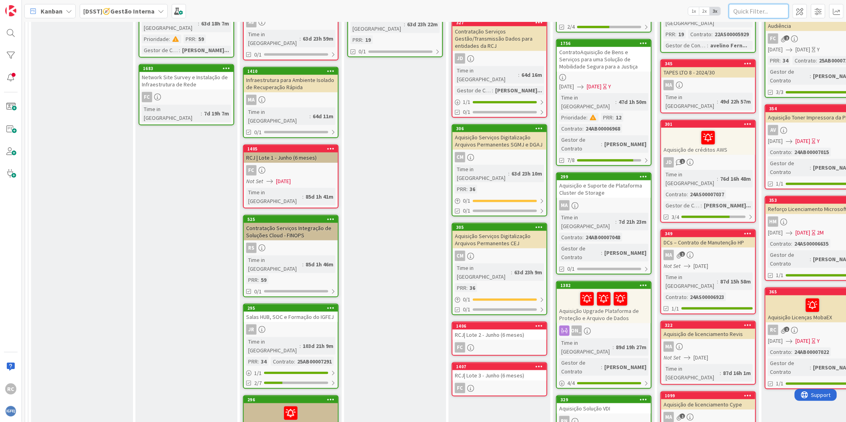
click at [751, 12] on input "text" at bounding box center [759, 11] width 60 height 14
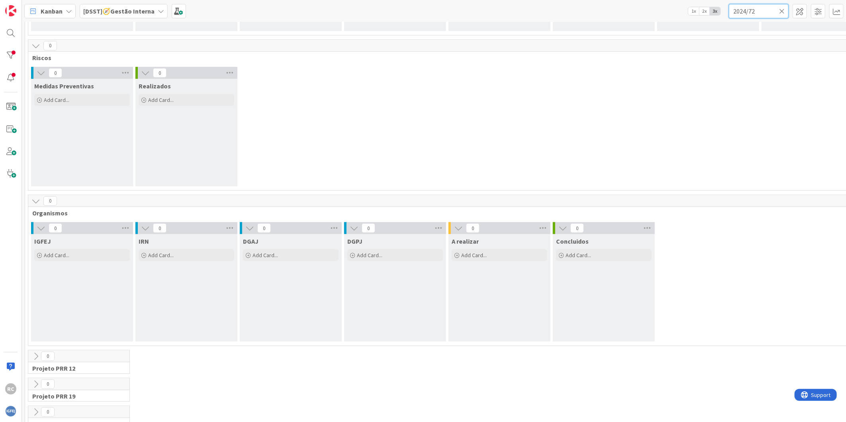
scroll to position [0, 0]
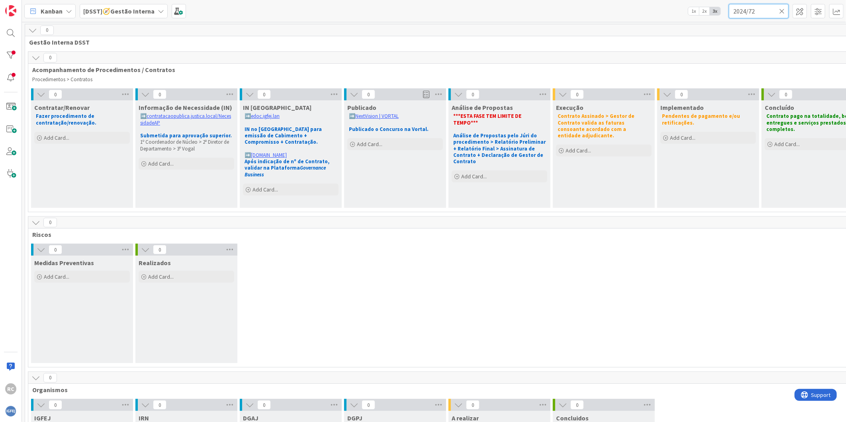
click at [752, 10] on input "2024/72" at bounding box center [759, 11] width 60 height 14
paste input "cibernéticos"
type input "cibernéticos"
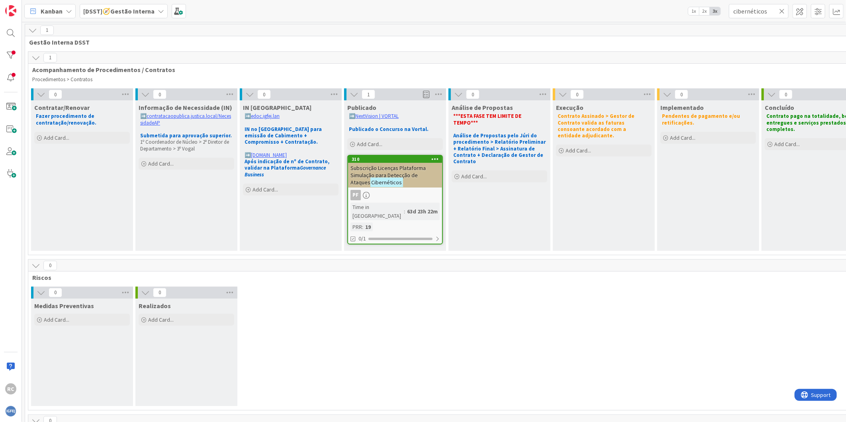
click at [369, 170] on span "Subscrição Licenças Plataforma Simulação para Detecção de Ataques" at bounding box center [388, 176] width 75 height 22
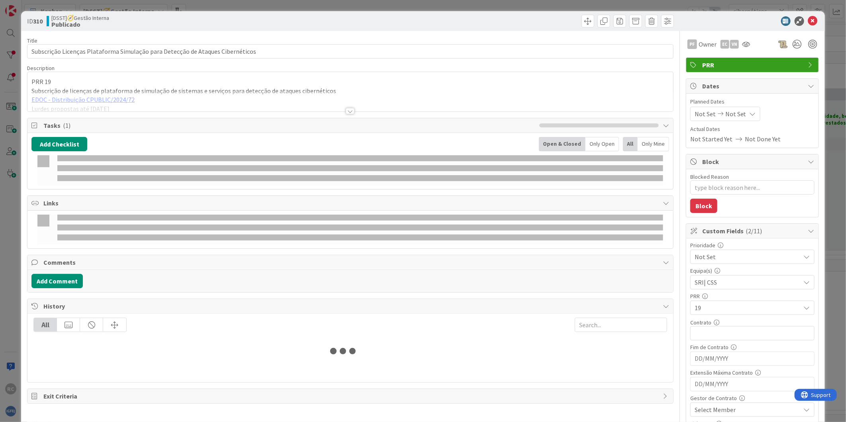
type textarea "x"
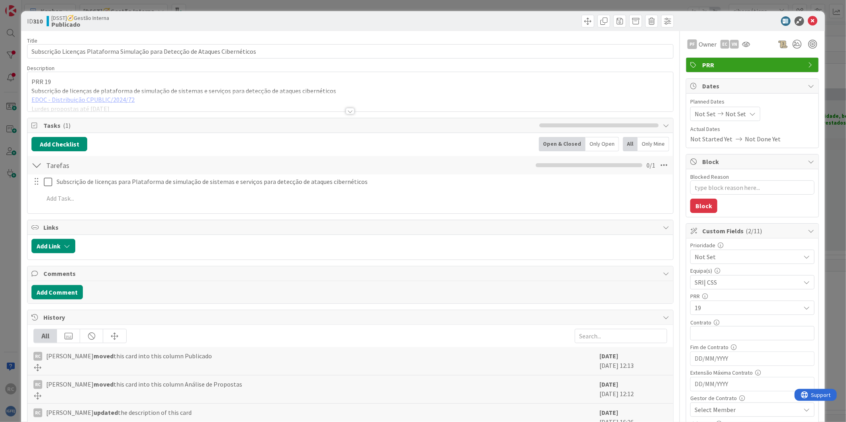
click at [135, 108] on div at bounding box center [350, 101] width 646 height 20
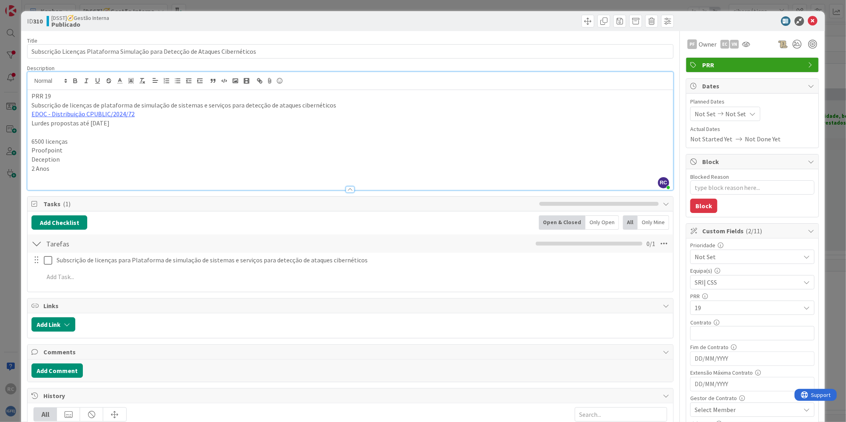
click at [40, 150] on p "Proofpoint" at bounding box center [350, 150] width 638 height 9
click at [41, 162] on p "Deception" at bounding box center [350, 159] width 638 height 9
click at [48, 172] on p "2 Anos" at bounding box center [350, 168] width 638 height 9
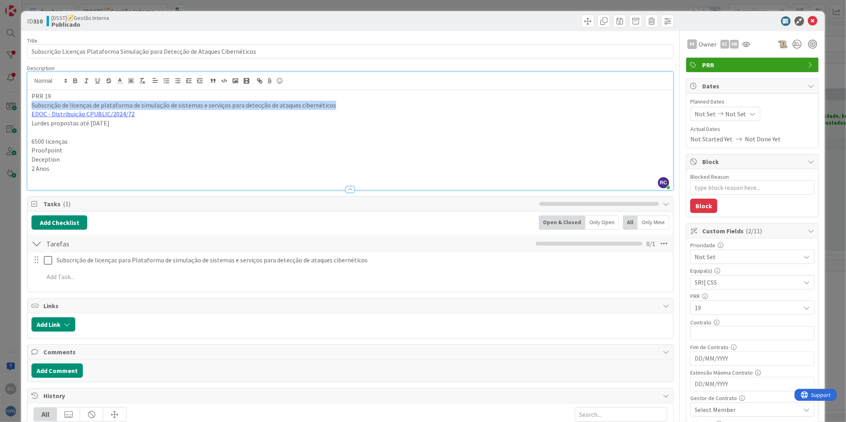
drag, startPoint x: 344, startPoint y: 105, endPoint x: 32, endPoint y: 106, distance: 312.0
click at [32, 106] on p "Subscrição de licenças de plataforma de simulação de sistemas e serviços para d…" at bounding box center [350, 105] width 638 height 9
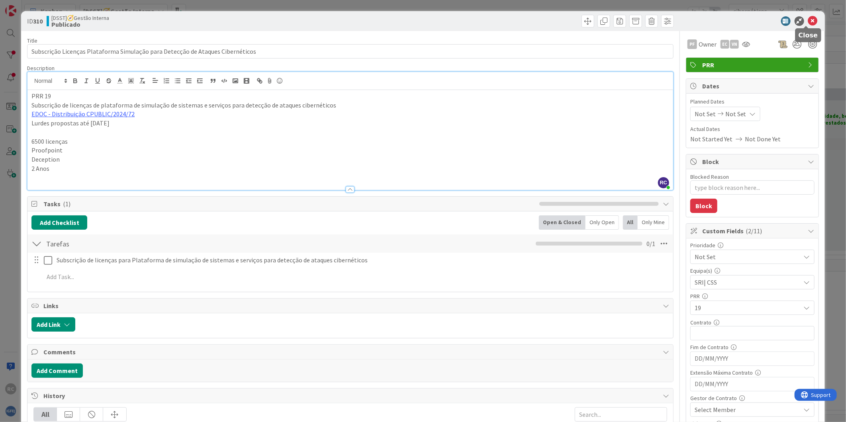
click at [808, 19] on icon at bounding box center [813, 21] width 10 height 10
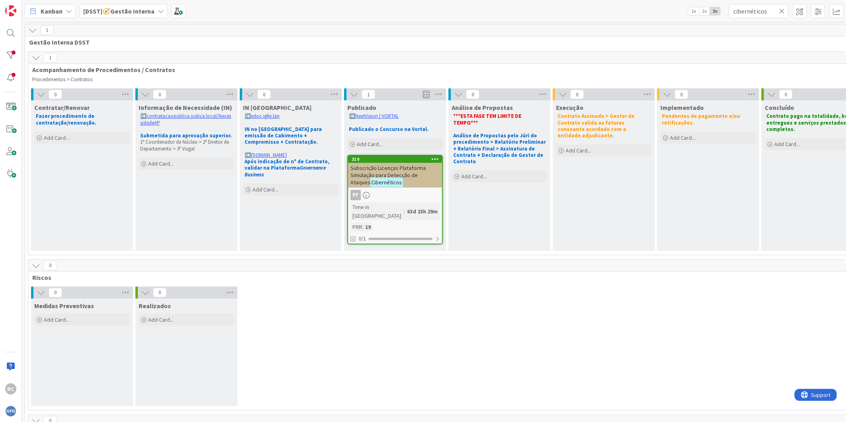
click at [782, 12] on icon at bounding box center [782, 11] width 6 height 7
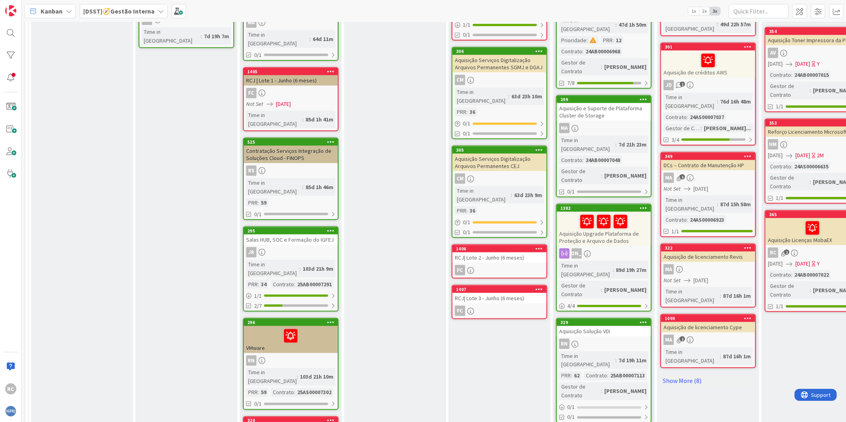
scroll to position [752, 0]
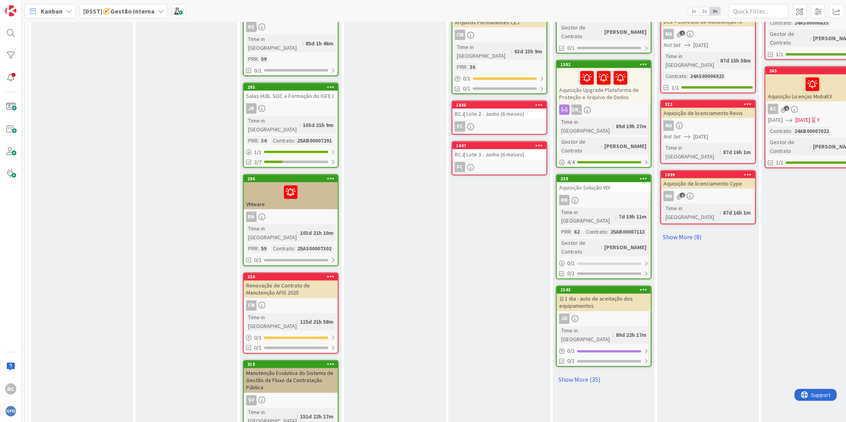
click at [285, 212] on div "RN" at bounding box center [291, 217] width 94 height 10
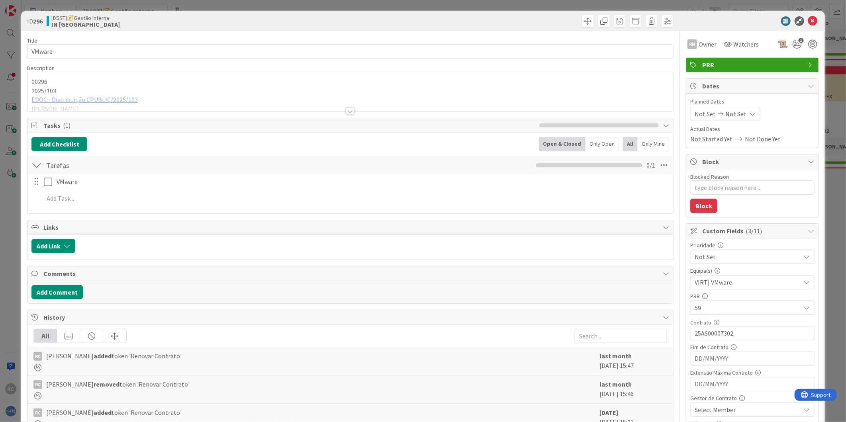
type textarea "x"
click at [85, 100] on div at bounding box center [350, 101] width 646 height 20
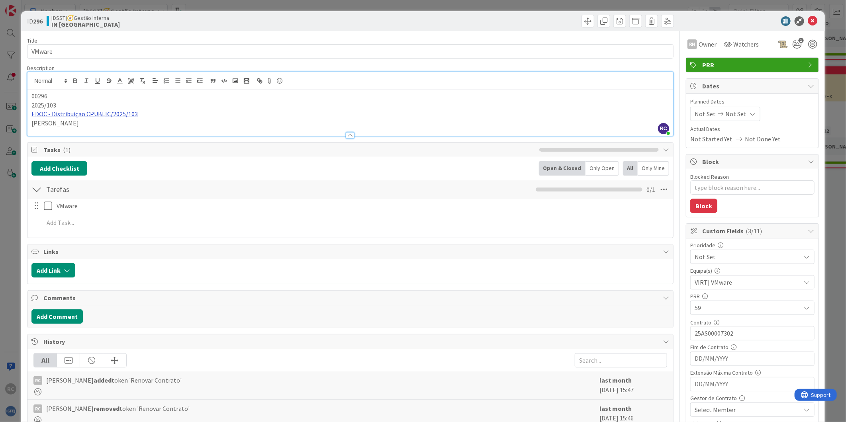
click at [89, 111] on link "EDOC - Distribuição CPUBLIC/2025/103" at bounding box center [84, 114] width 106 height 8
click at [49, 128] on link "[URL]" at bounding box center [41, 130] width 13 height 10
click at [808, 21] on icon at bounding box center [813, 21] width 10 height 10
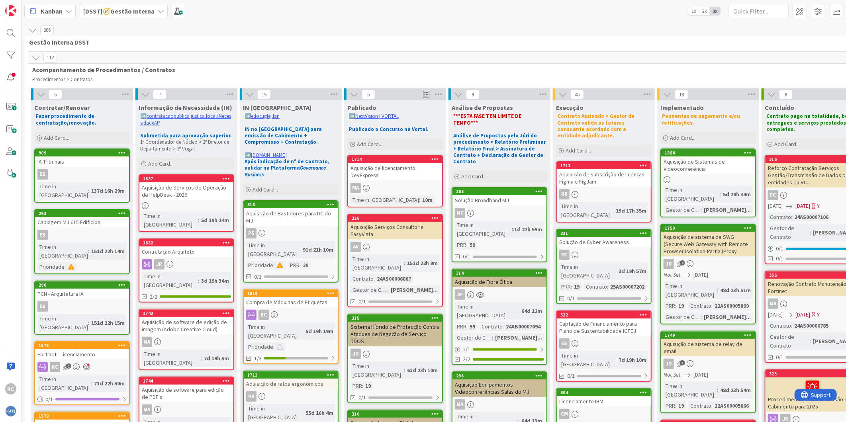
click at [210, 9] on div "Kanban [DSST]🧭Gestão Interna 1x 2x 3x" at bounding box center [434, 11] width 824 height 22
